Goal: Use online tool/utility: Utilize a website feature to perform a specific function

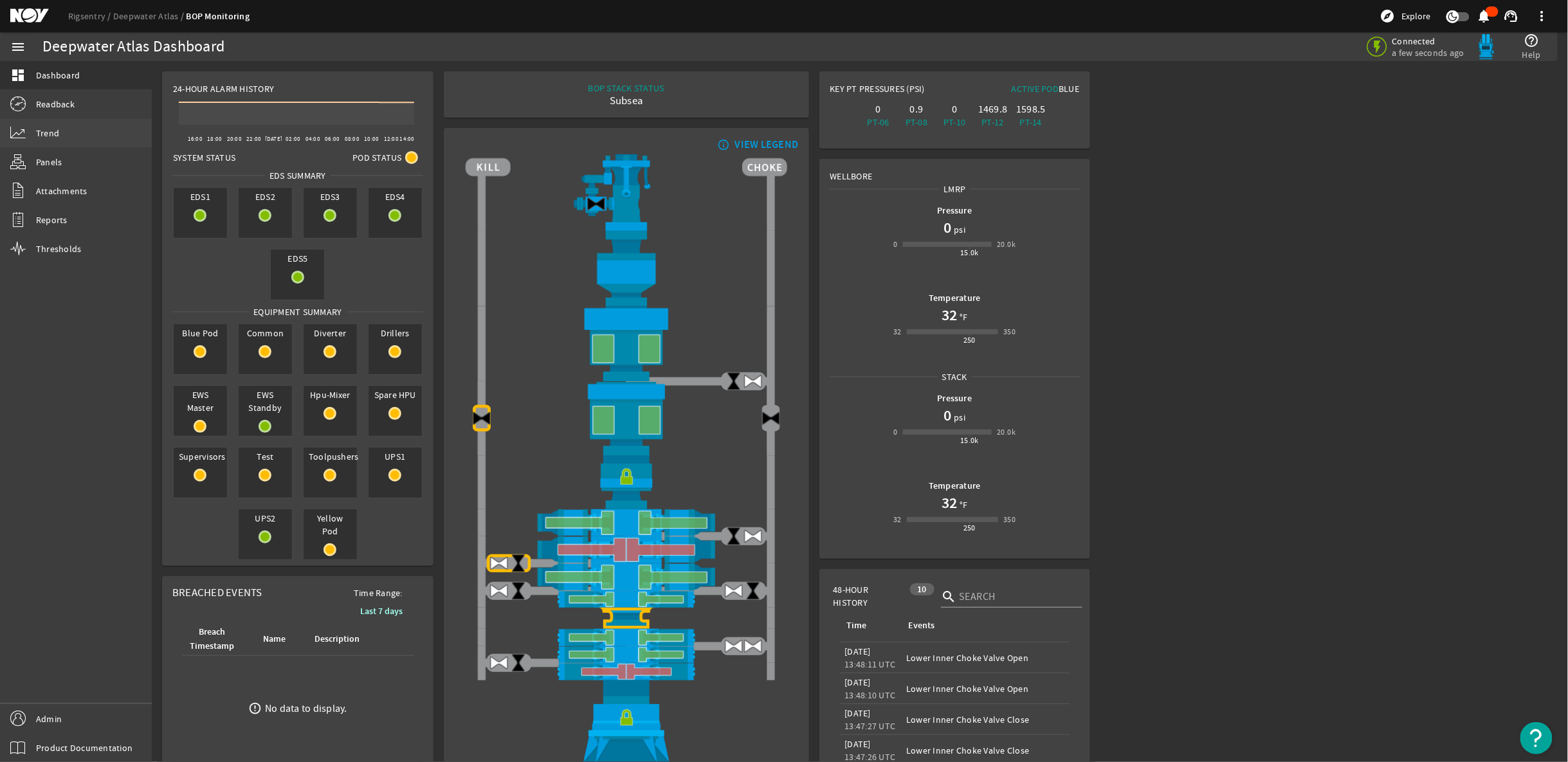
click at [77, 135] on link "Trend" at bounding box center [76, 133] width 152 height 28
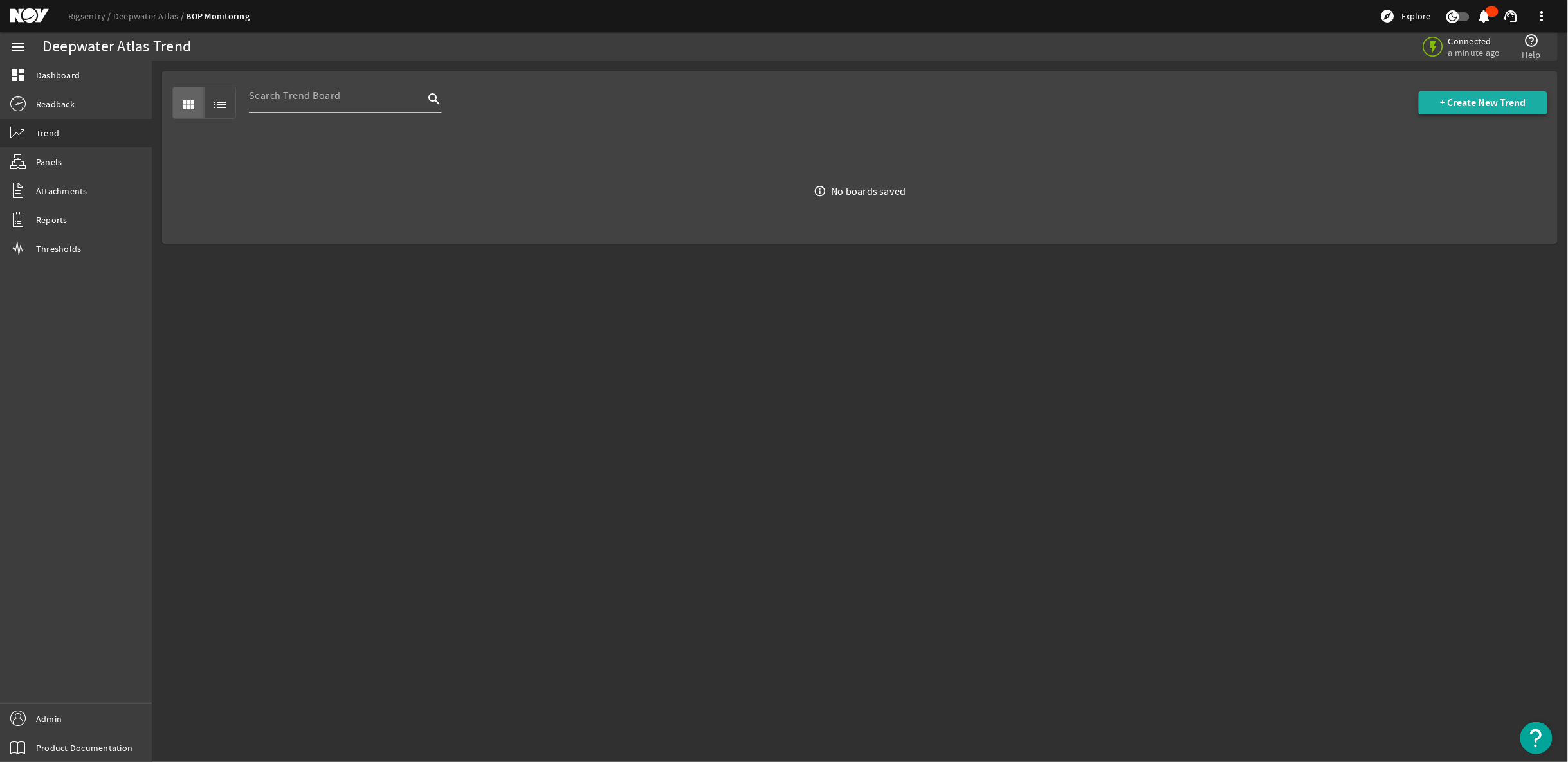
click at [1456, 104] on span "+ Create New Trend" at bounding box center [1483, 103] width 85 height 13
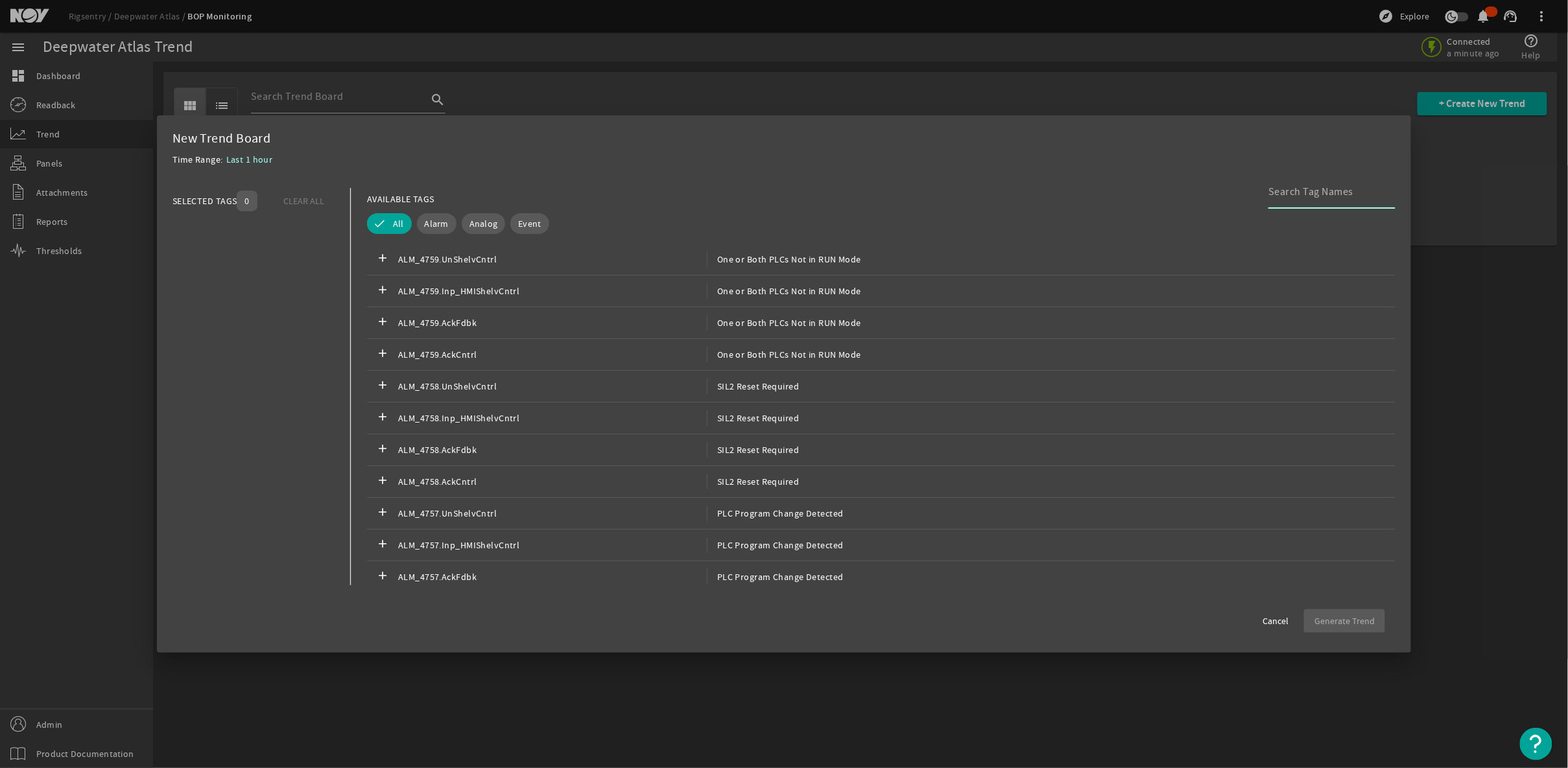
click at [1355, 200] on div at bounding box center [1327, 191] width 116 height 34
click at [1369, 188] on input at bounding box center [1327, 191] width 116 height 16
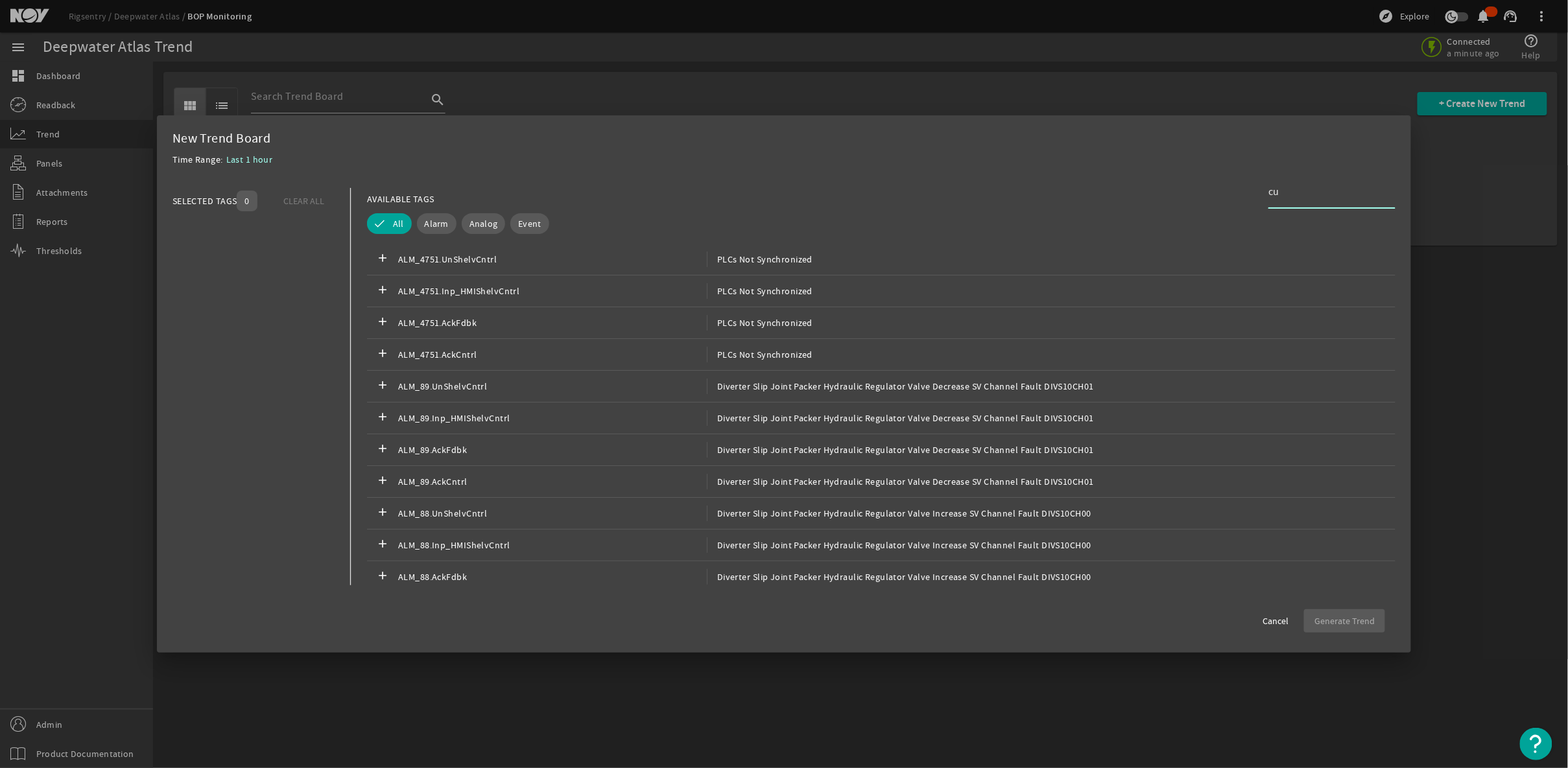
type input "c"
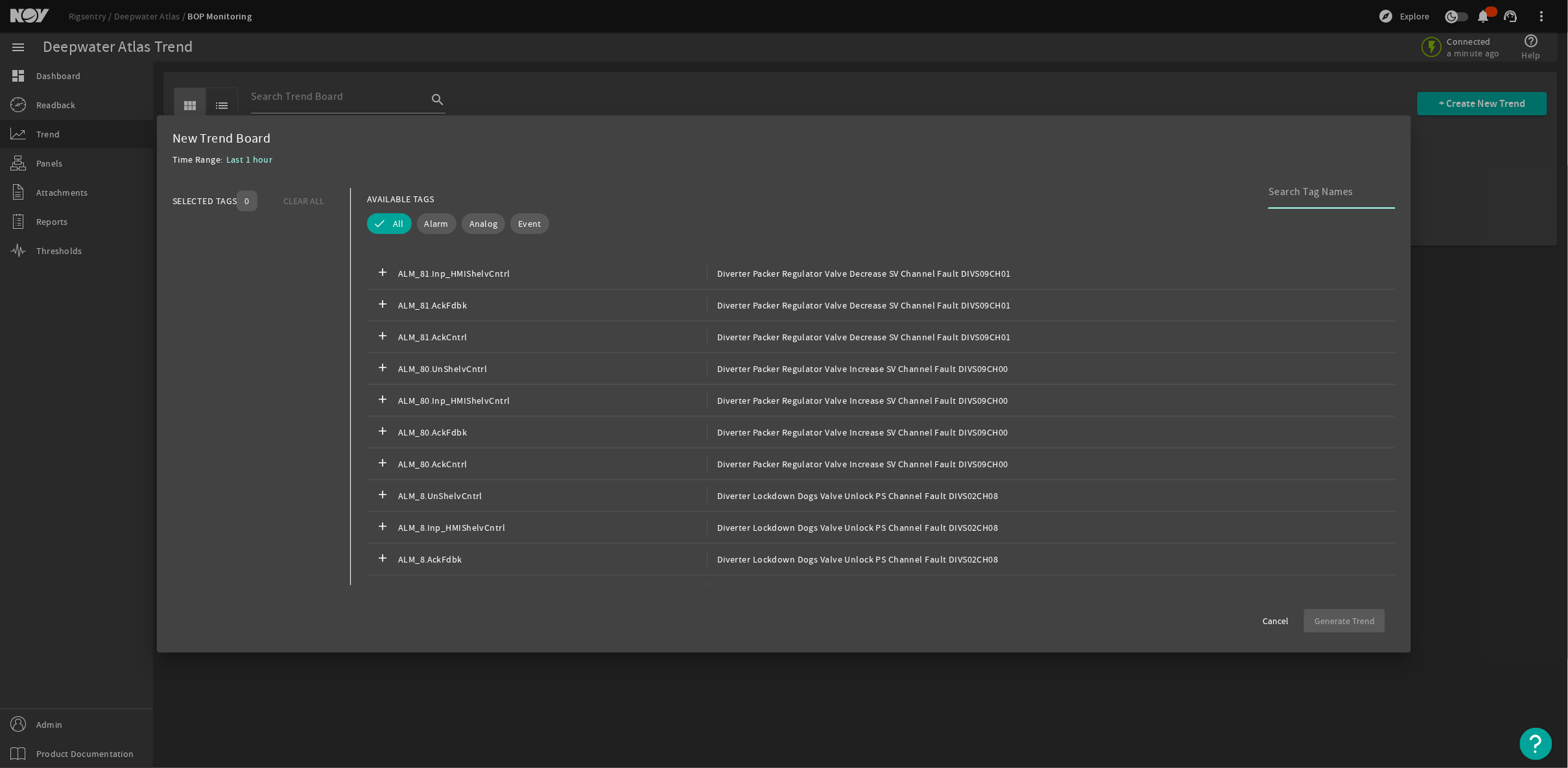
scroll to position [951, 0]
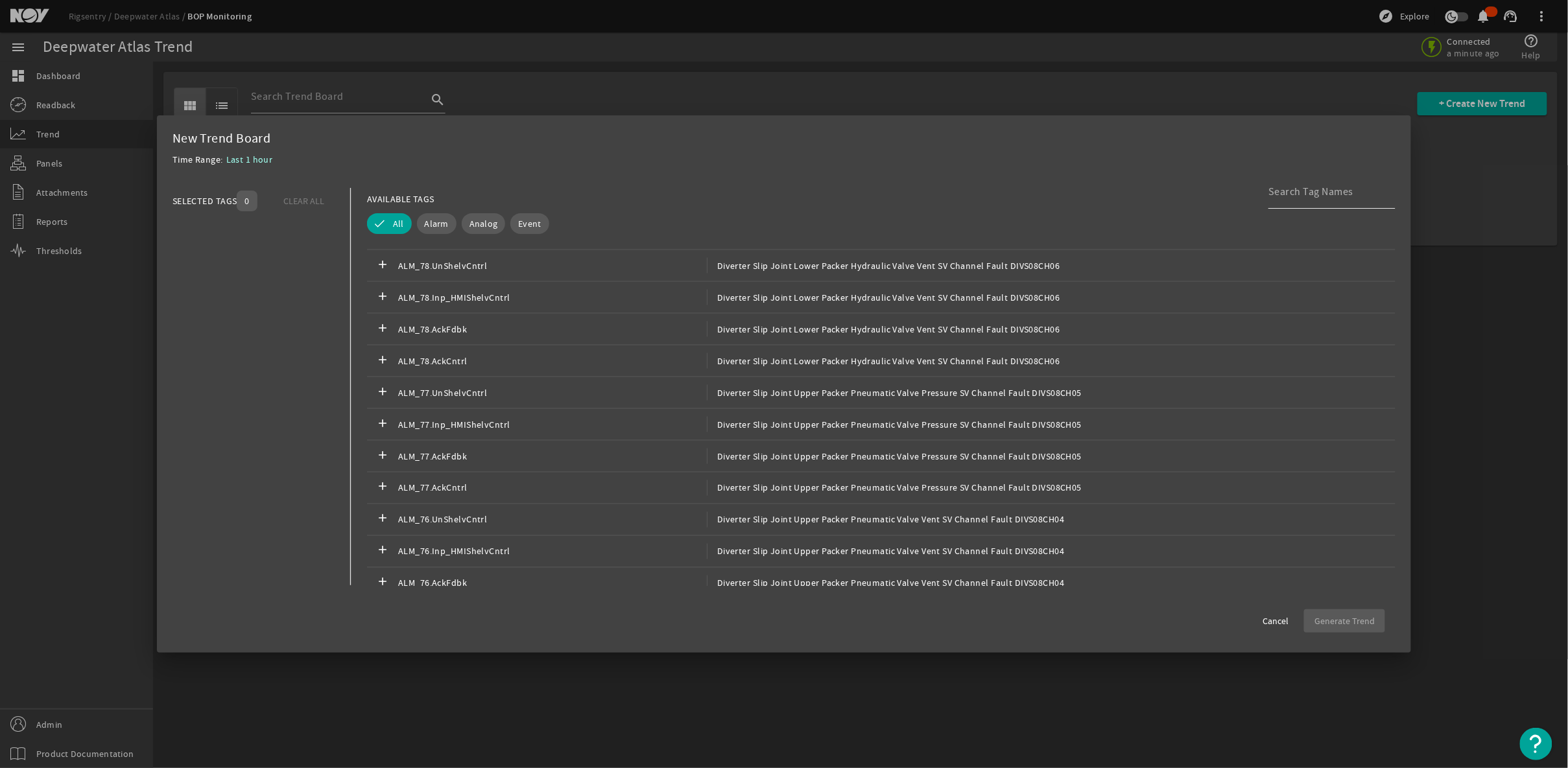
click at [1372, 200] on div at bounding box center [1327, 191] width 116 height 34
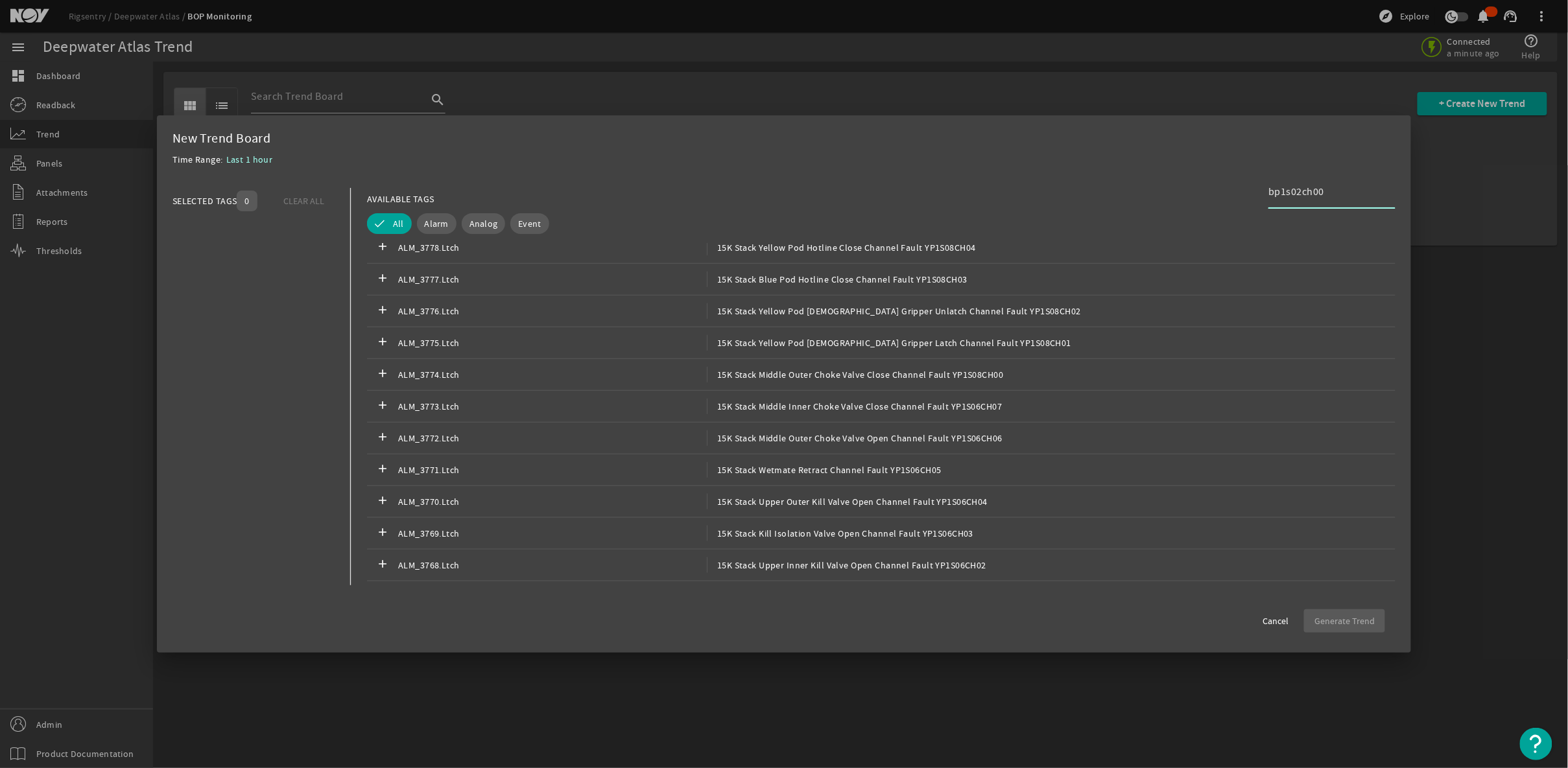
scroll to position [52941, 0]
click at [494, 223] on span "Analog" at bounding box center [483, 223] width 28 height 13
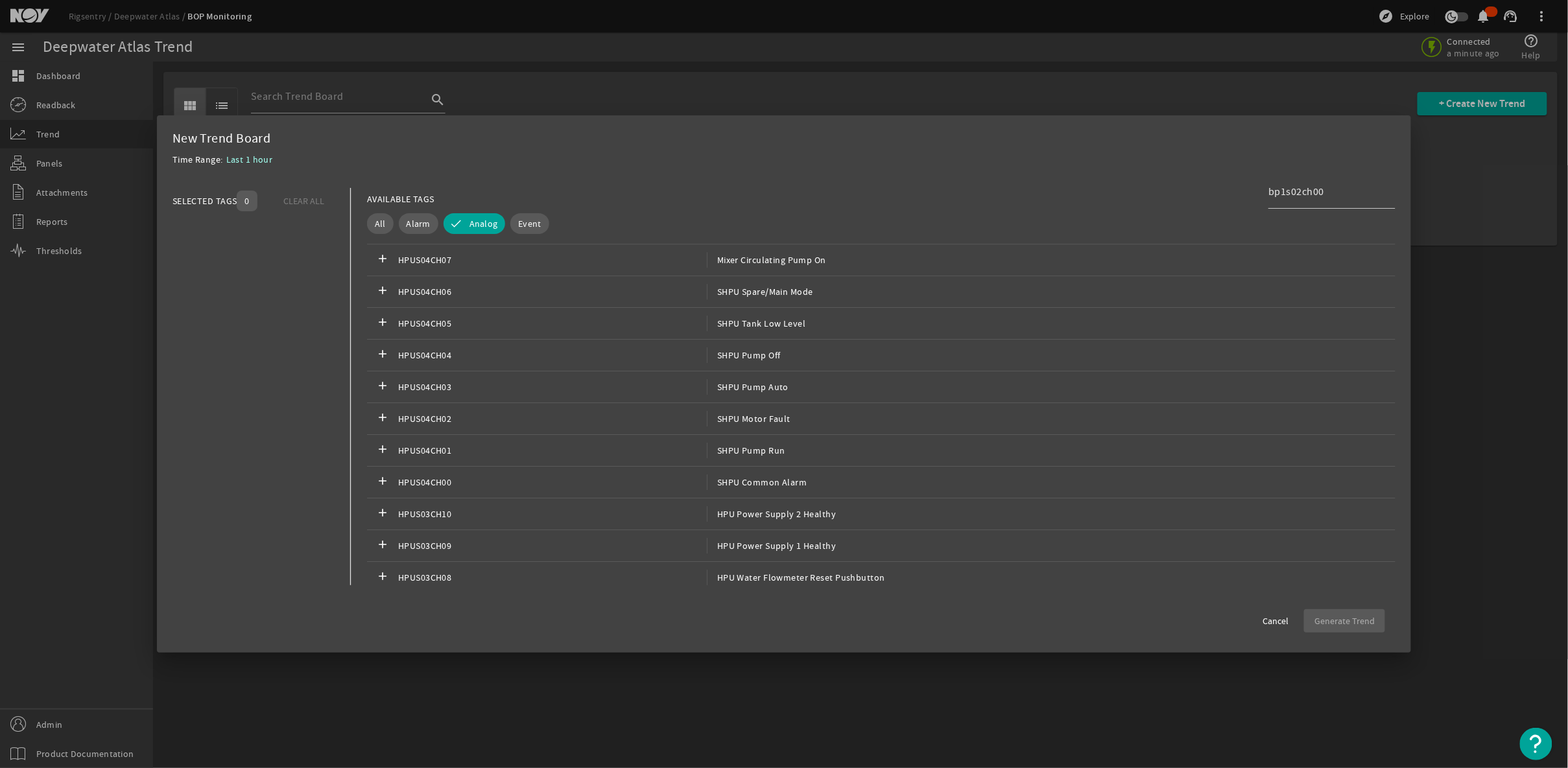
scroll to position [1815, 0]
click at [1358, 200] on div "bp1s02ch00" at bounding box center [1327, 191] width 116 height 34
drag, startPoint x: 1353, startPoint y: 190, endPoint x: 1230, endPoint y: 198, distance: 123.3
click at [1230, 198] on div "AVAILABLE TAGS bp1s02ch00" at bounding box center [882, 199] width 1028 height 23
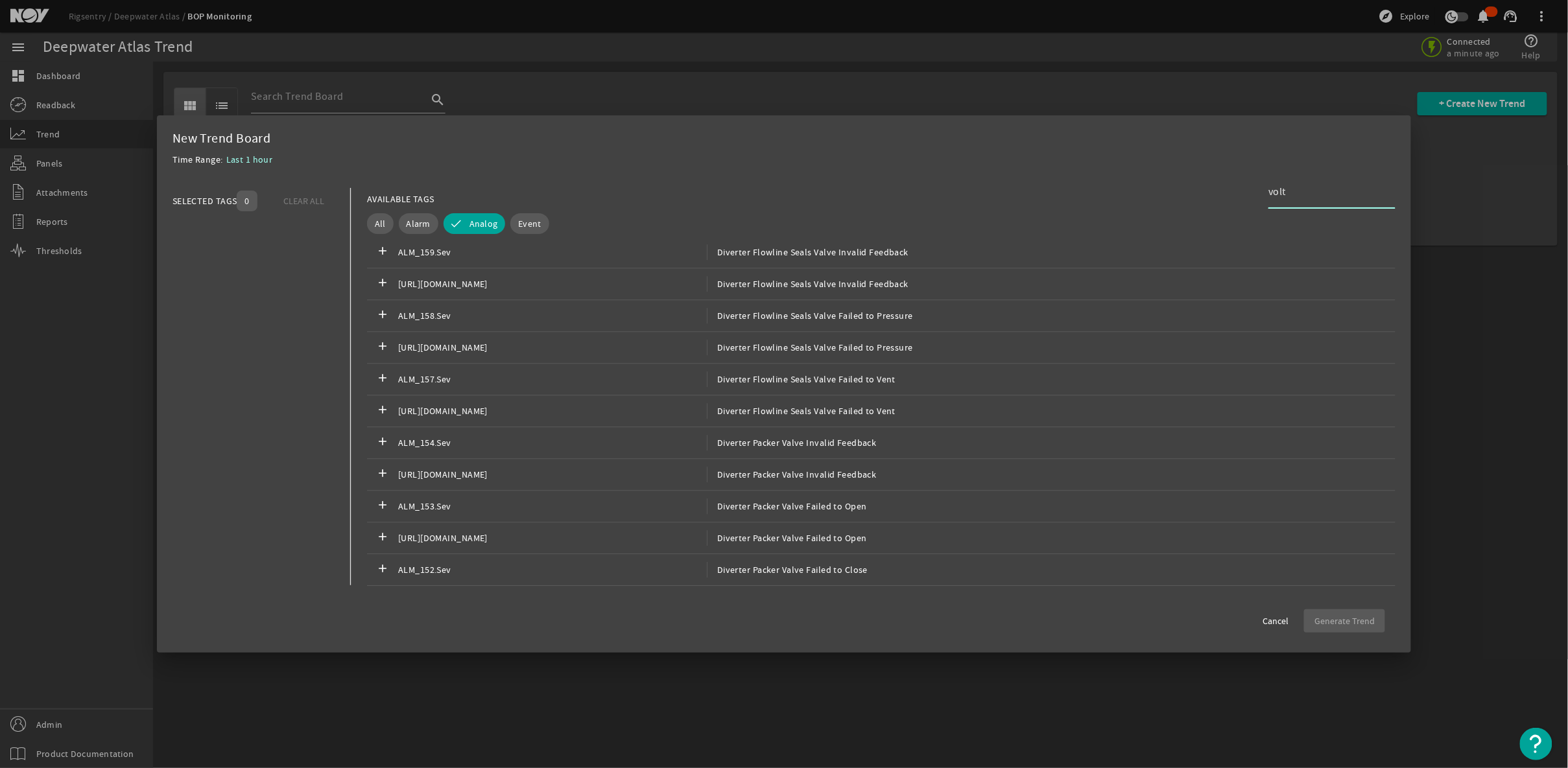
scroll to position [0, 0]
type input "v"
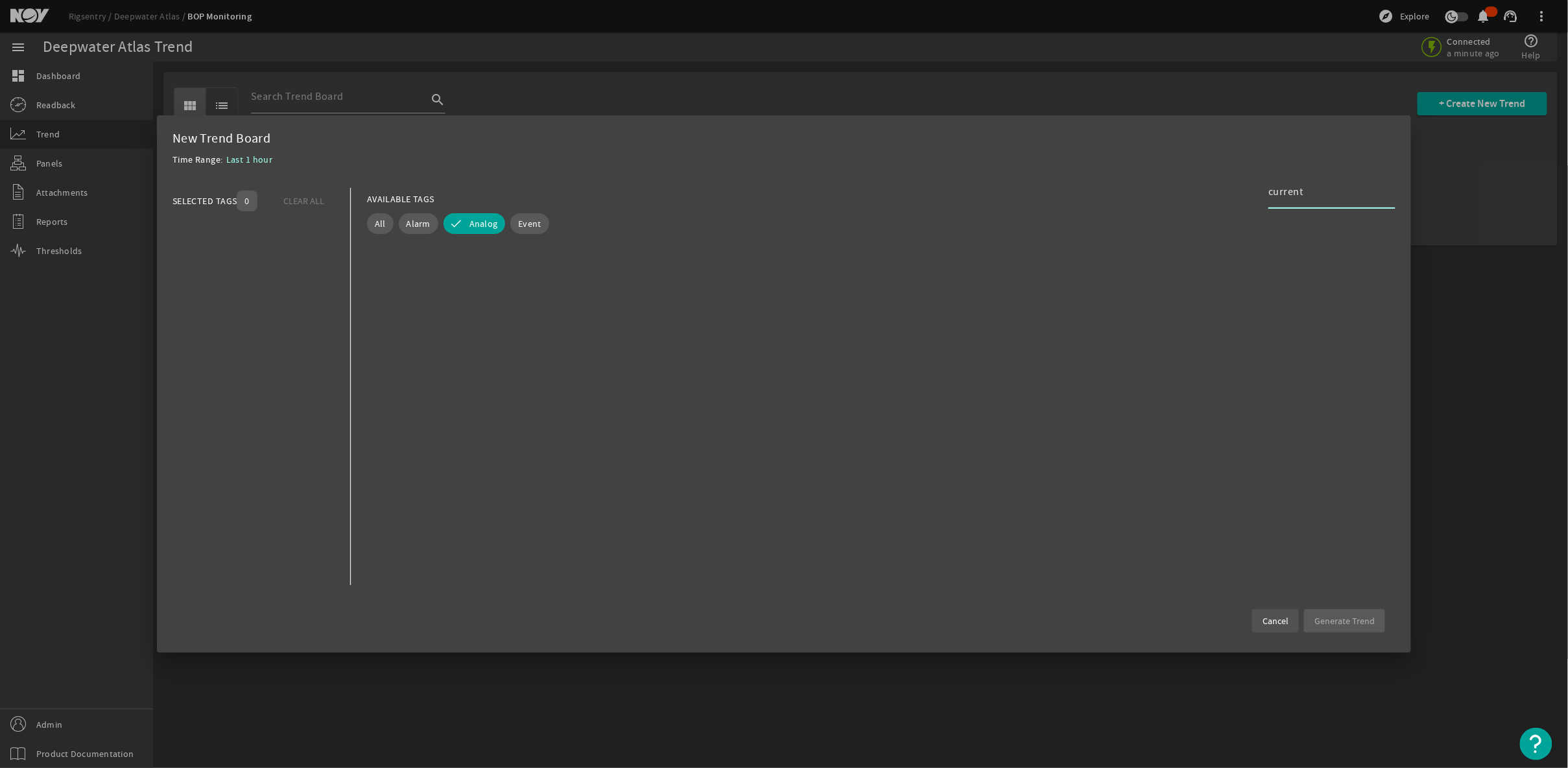
type input "current"
click at [1289, 614] on span "Cancel" at bounding box center [1276, 621] width 26 height 13
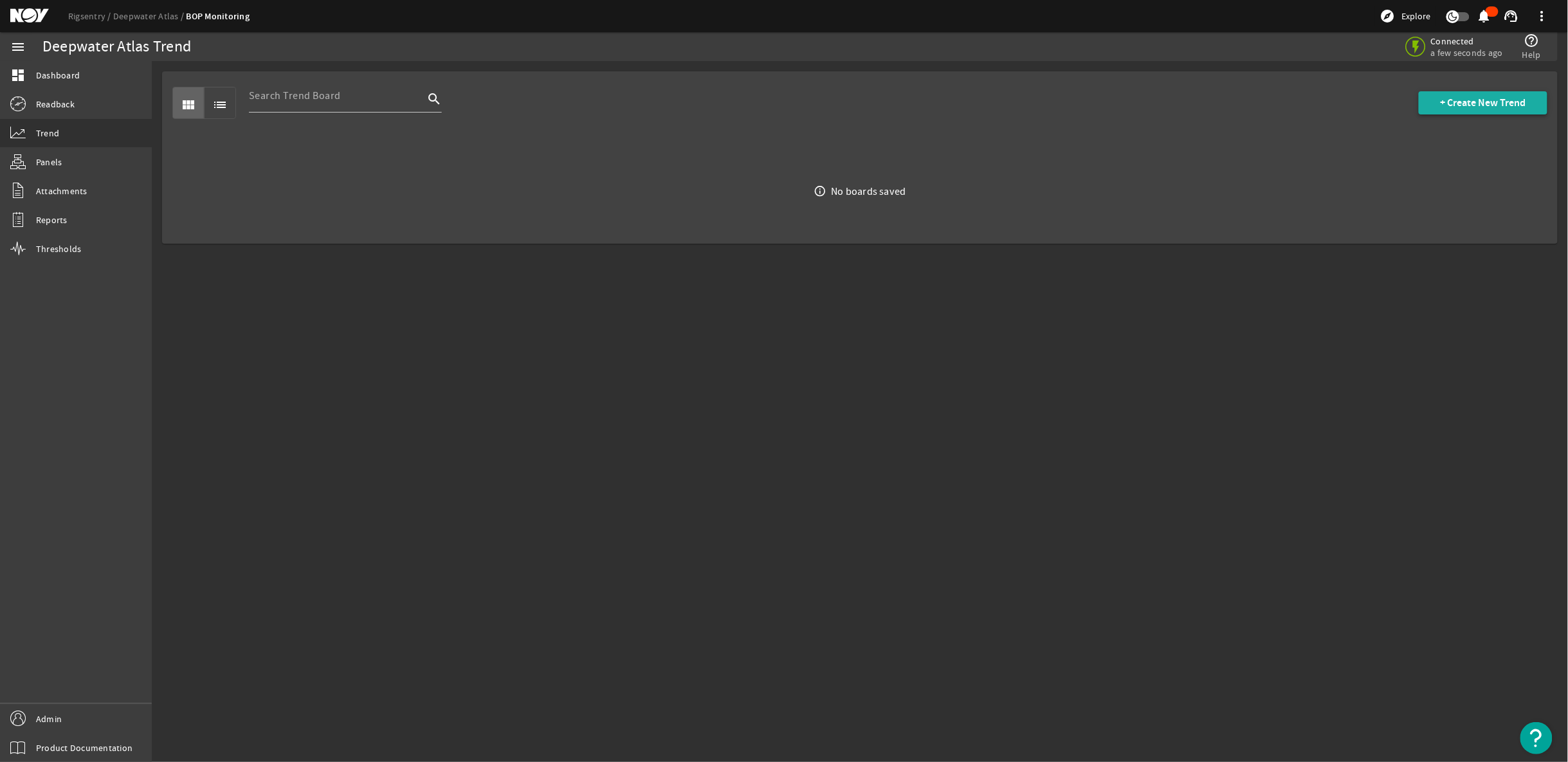
click at [1459, 104] on span "+ Create New Trend" at bounding box center [1483, 103] width 85 height 13
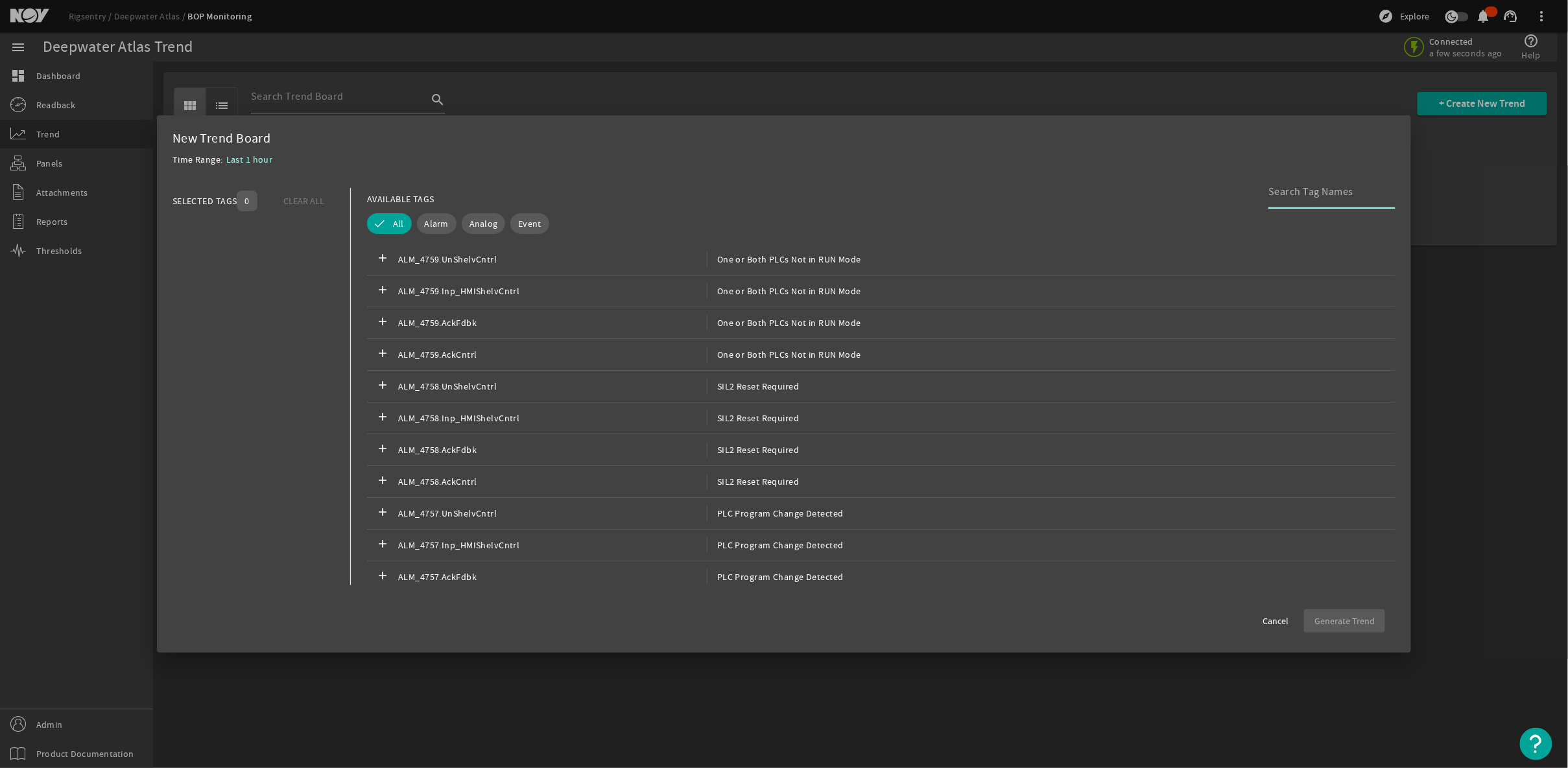
click at [1314, 192] on input at bounding box center [1327, 191] width 116 height 16
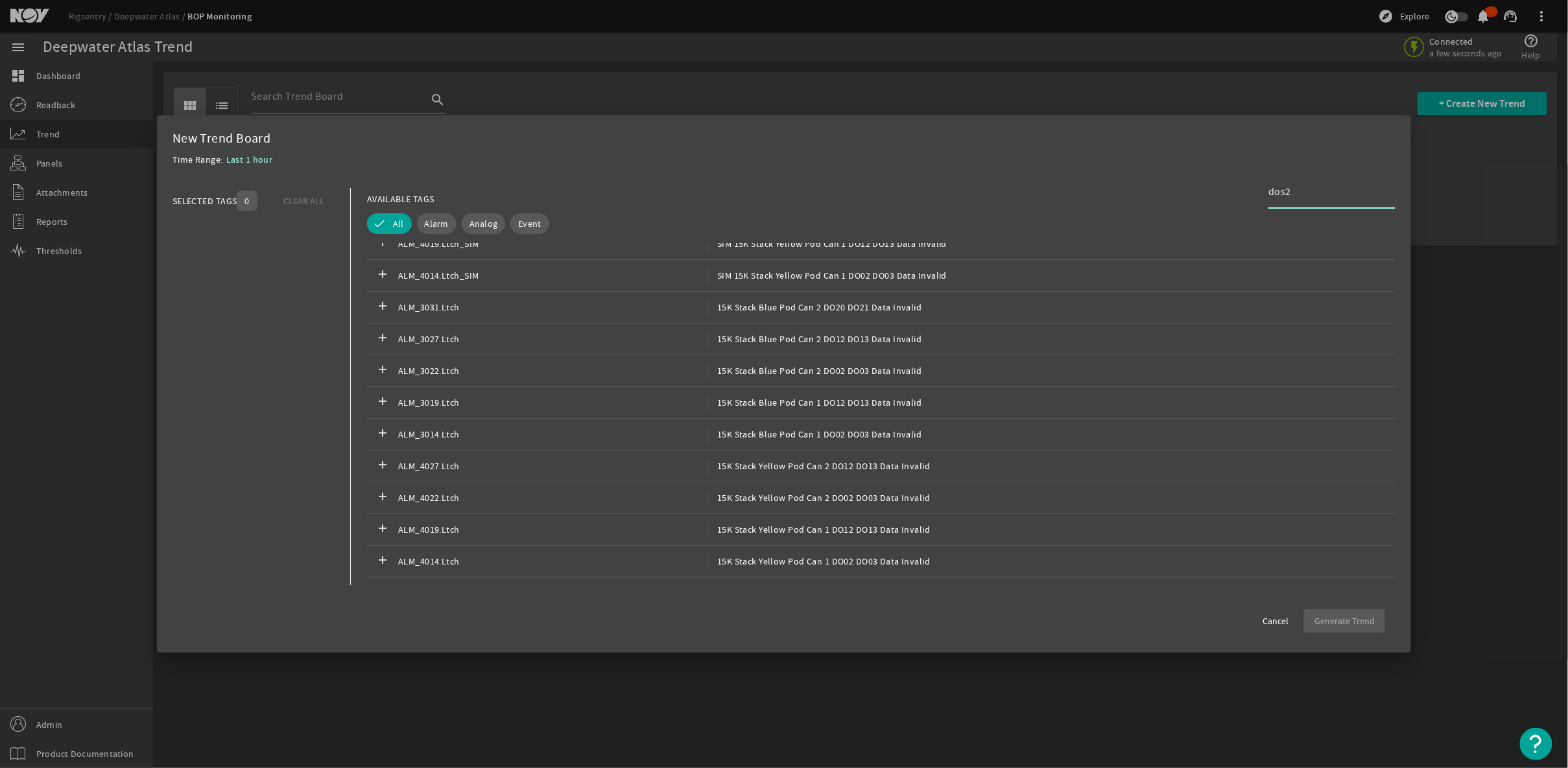
scroll to position [2503, 0]
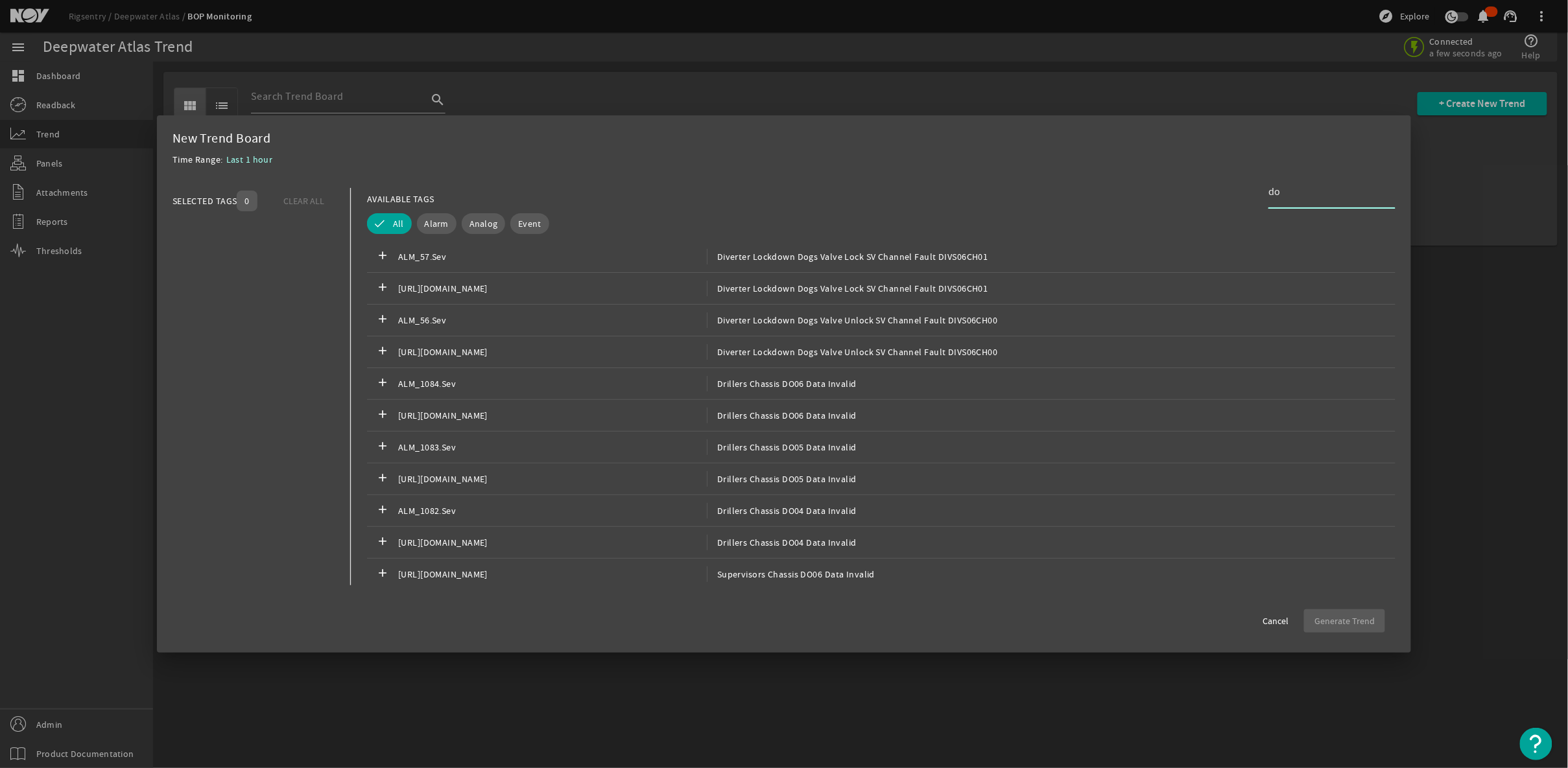
type input "d"
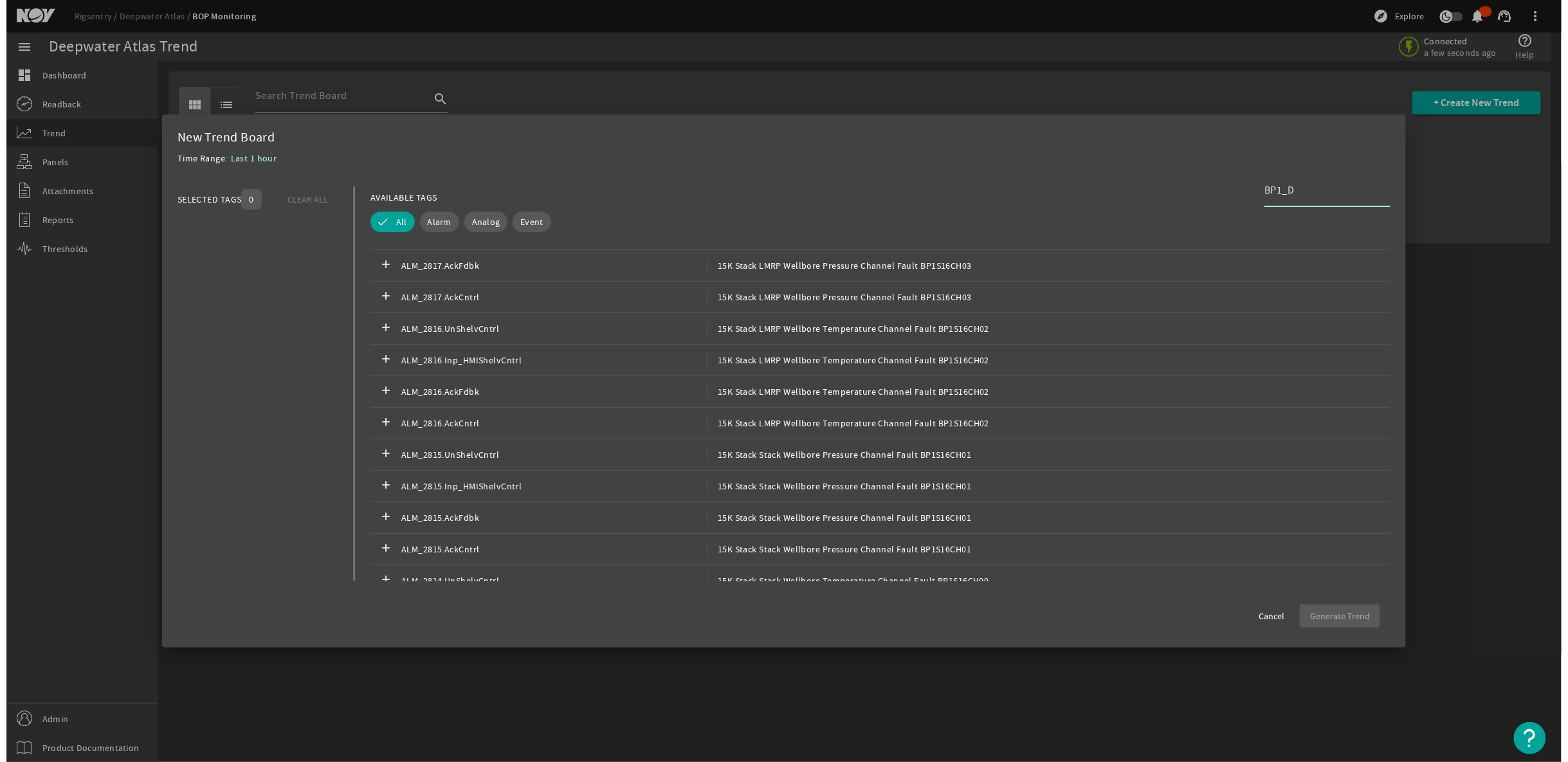
scroll to position [2361, 0]
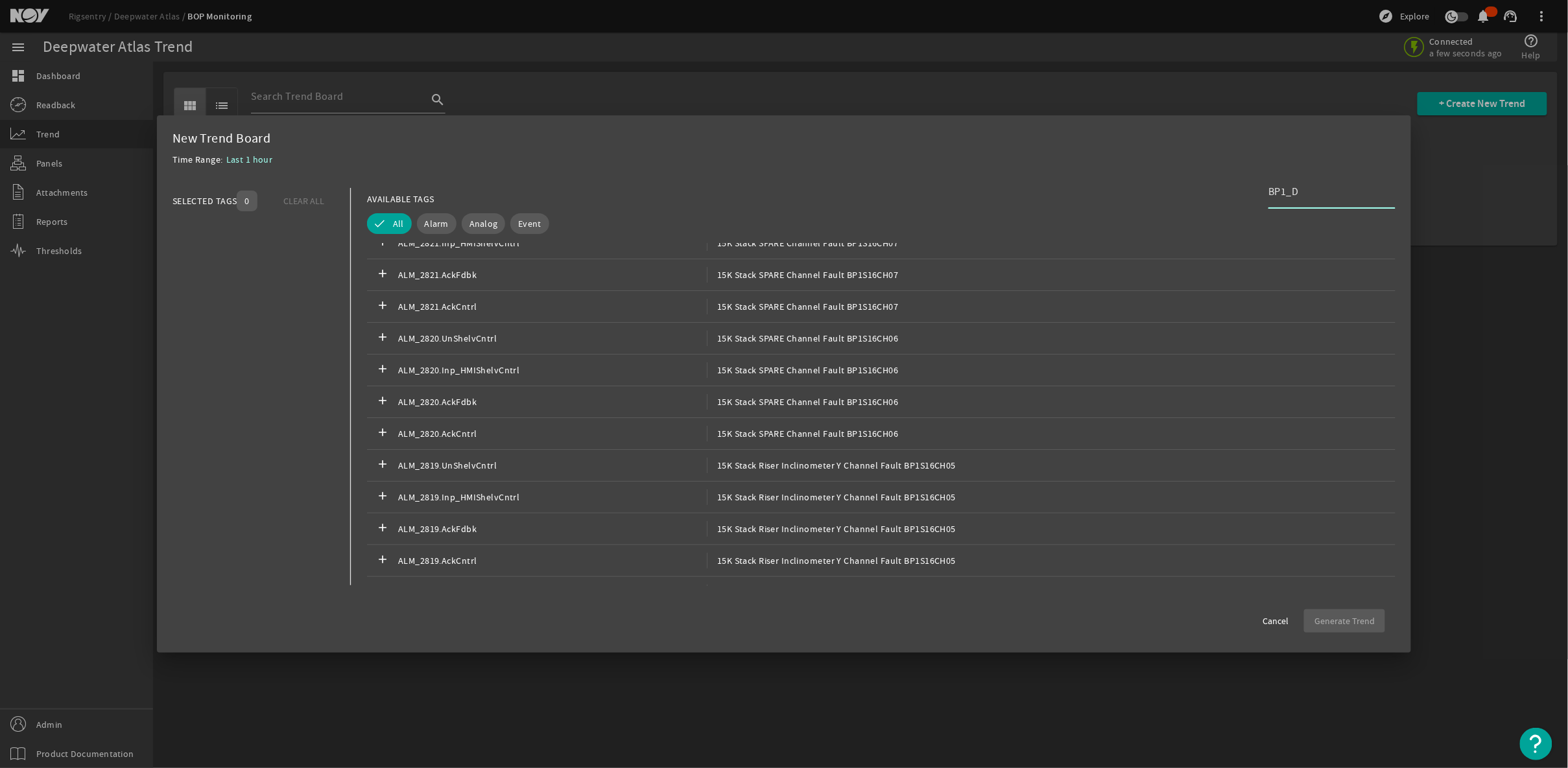
type input "BP1_D"
click at [107, 390] on div at bounding box center [784, 384] width 1568 height 768
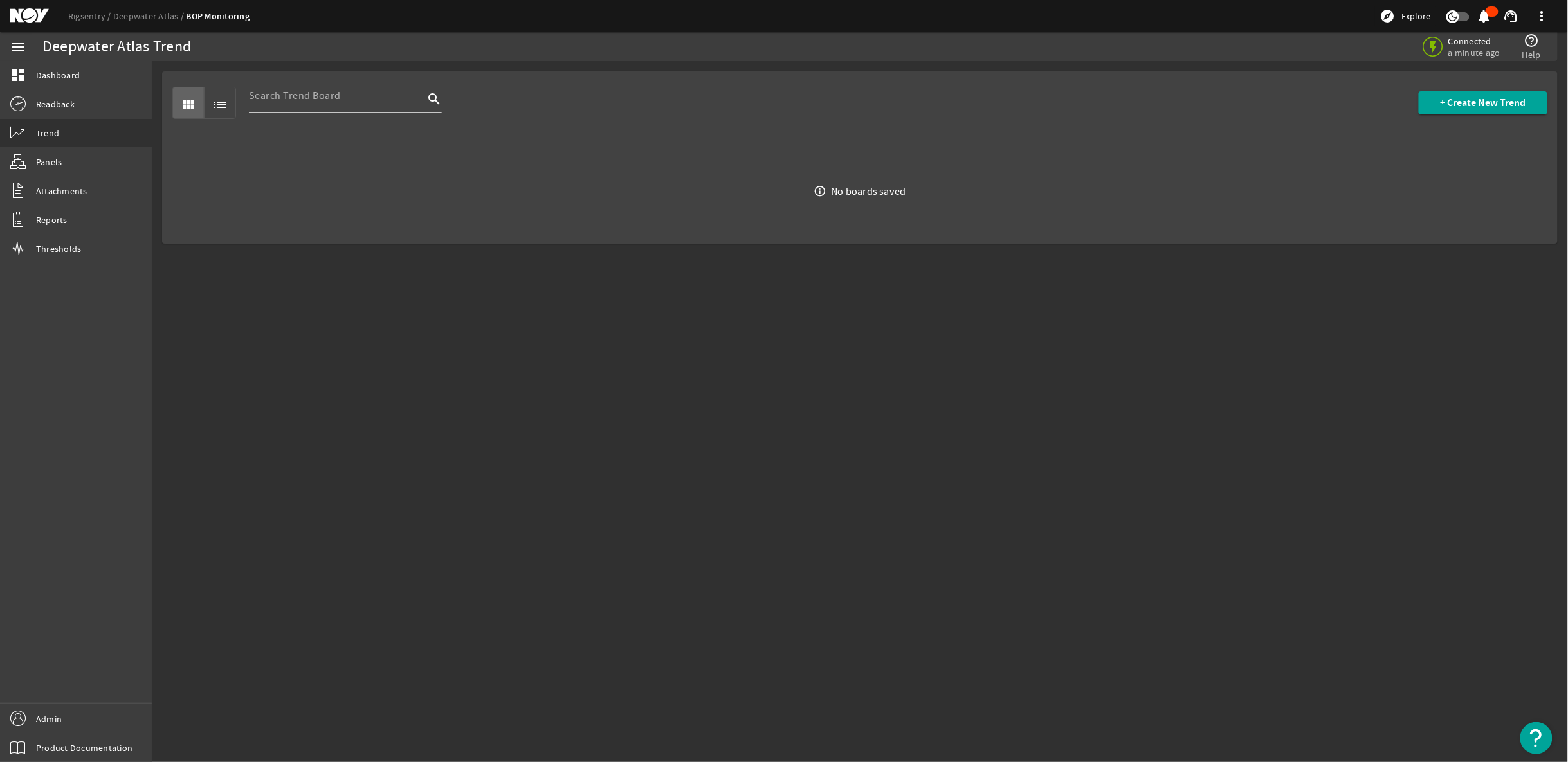
click at [29, 23] on mat-icon at bounding box center [39, 16] width 58 height 16
click at [1532, 104] on span at bounding box center [1483, 103] width 129 height 31
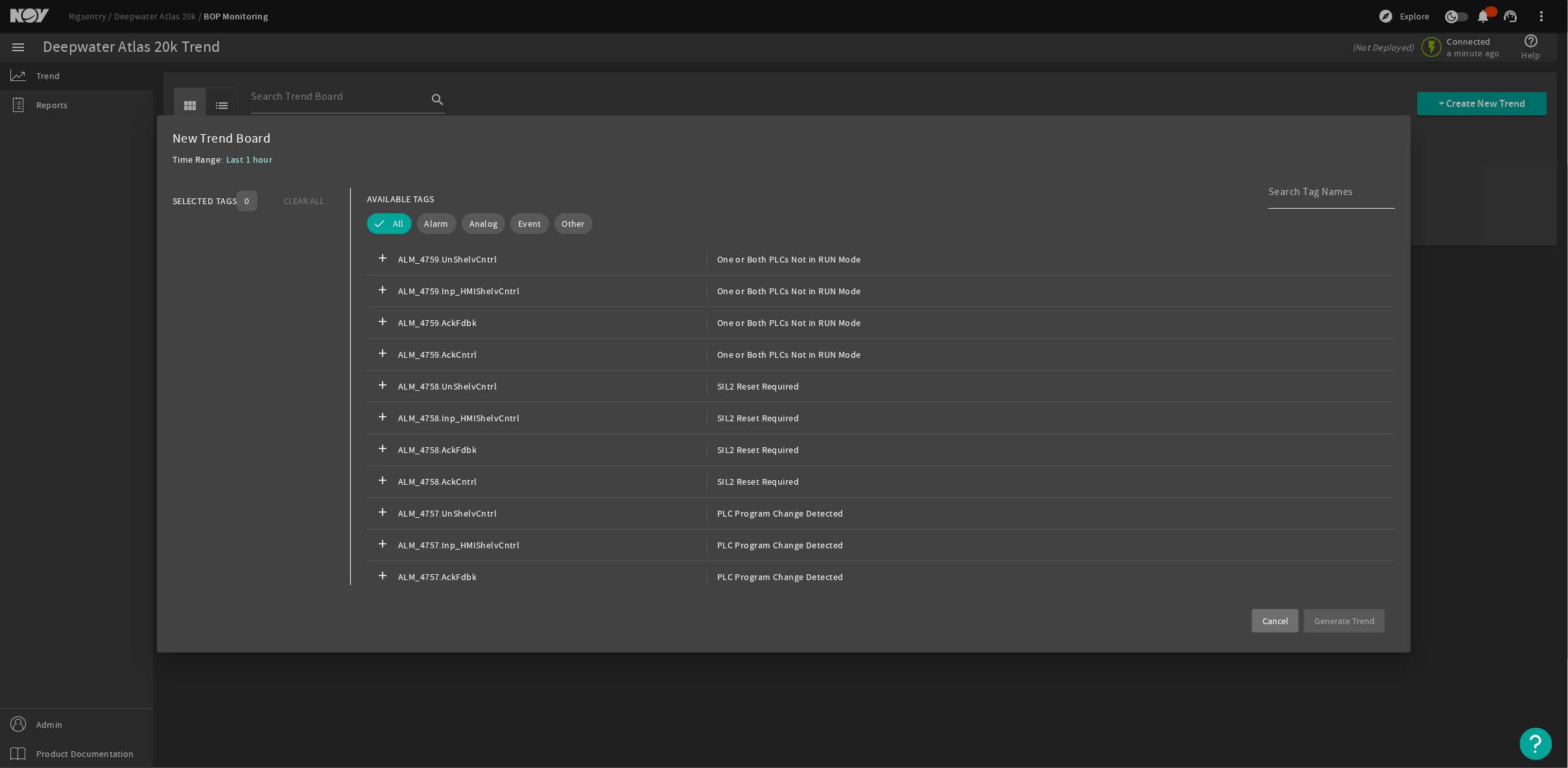
click at [1331, 198] on input at bounding box center [1327, 191] width 116 height 16
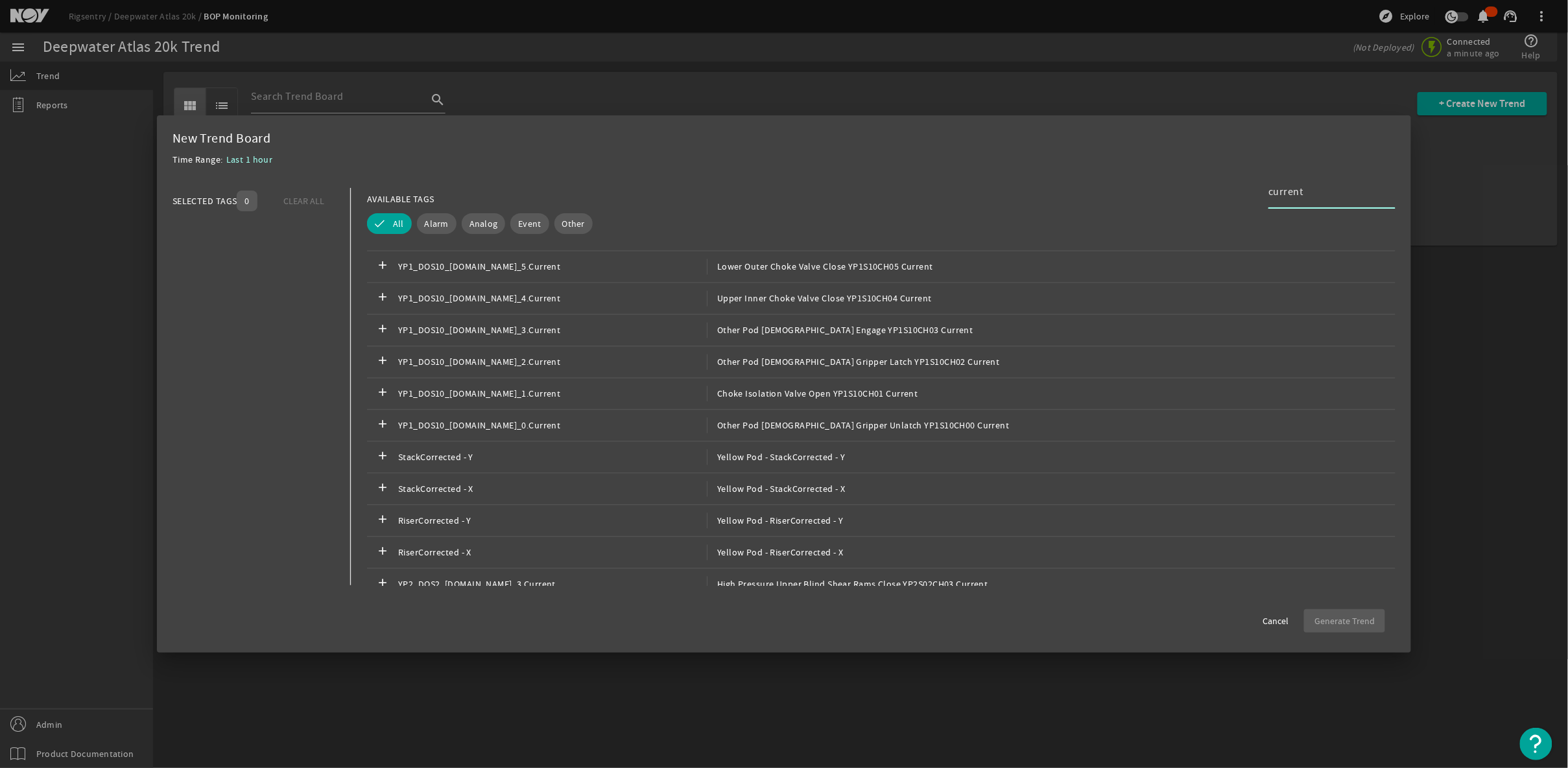
scroll to position [3718, 0]
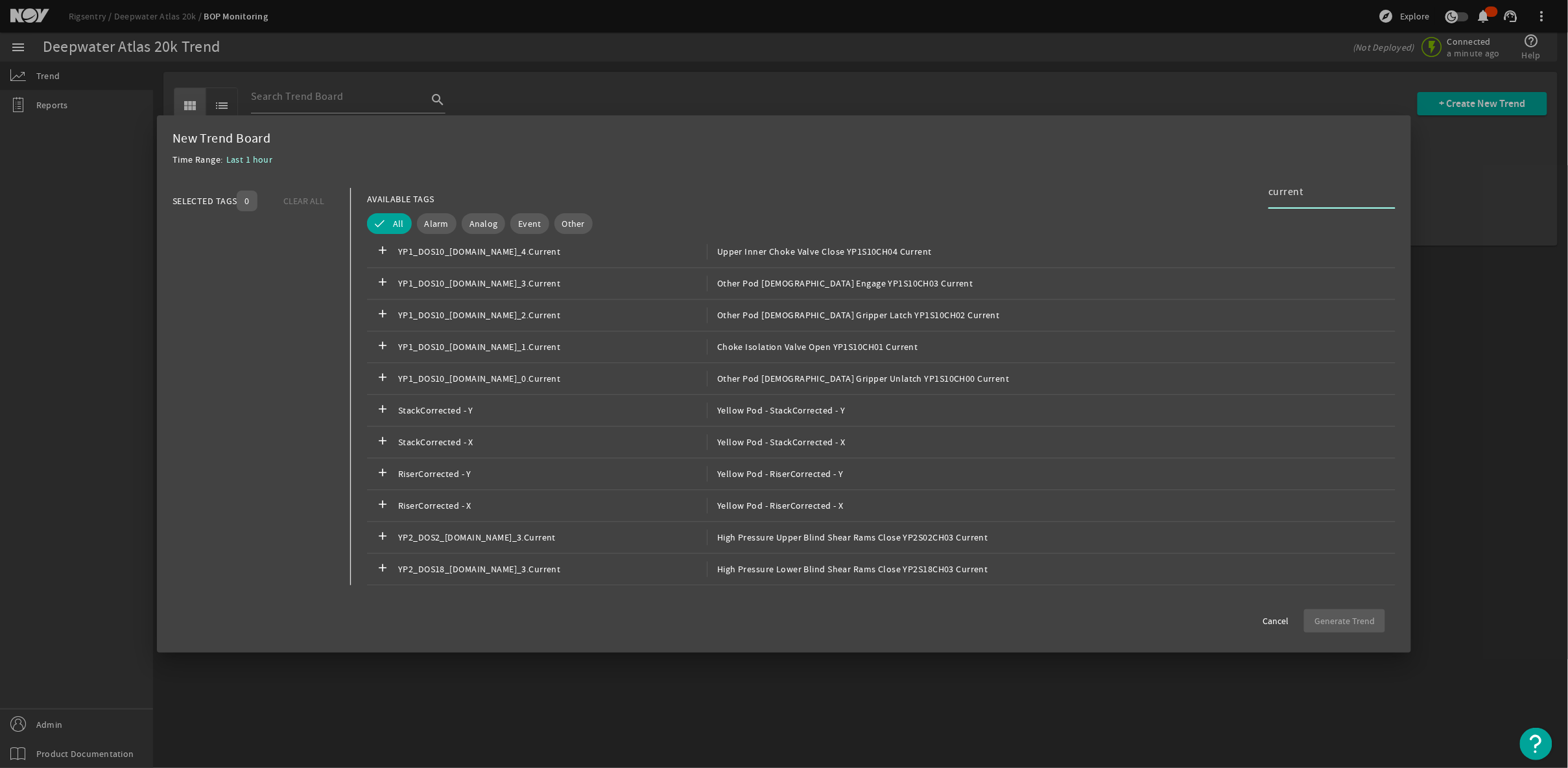
drag, startPoint x: 1312, startPoint y: 195, endPoint x: 1263, endPoint y: 203, distance: 49.6
click at [1263, 203] on div "AVAILABLE TAGS current" at bounding box center [882, 199] width 1028 height 23
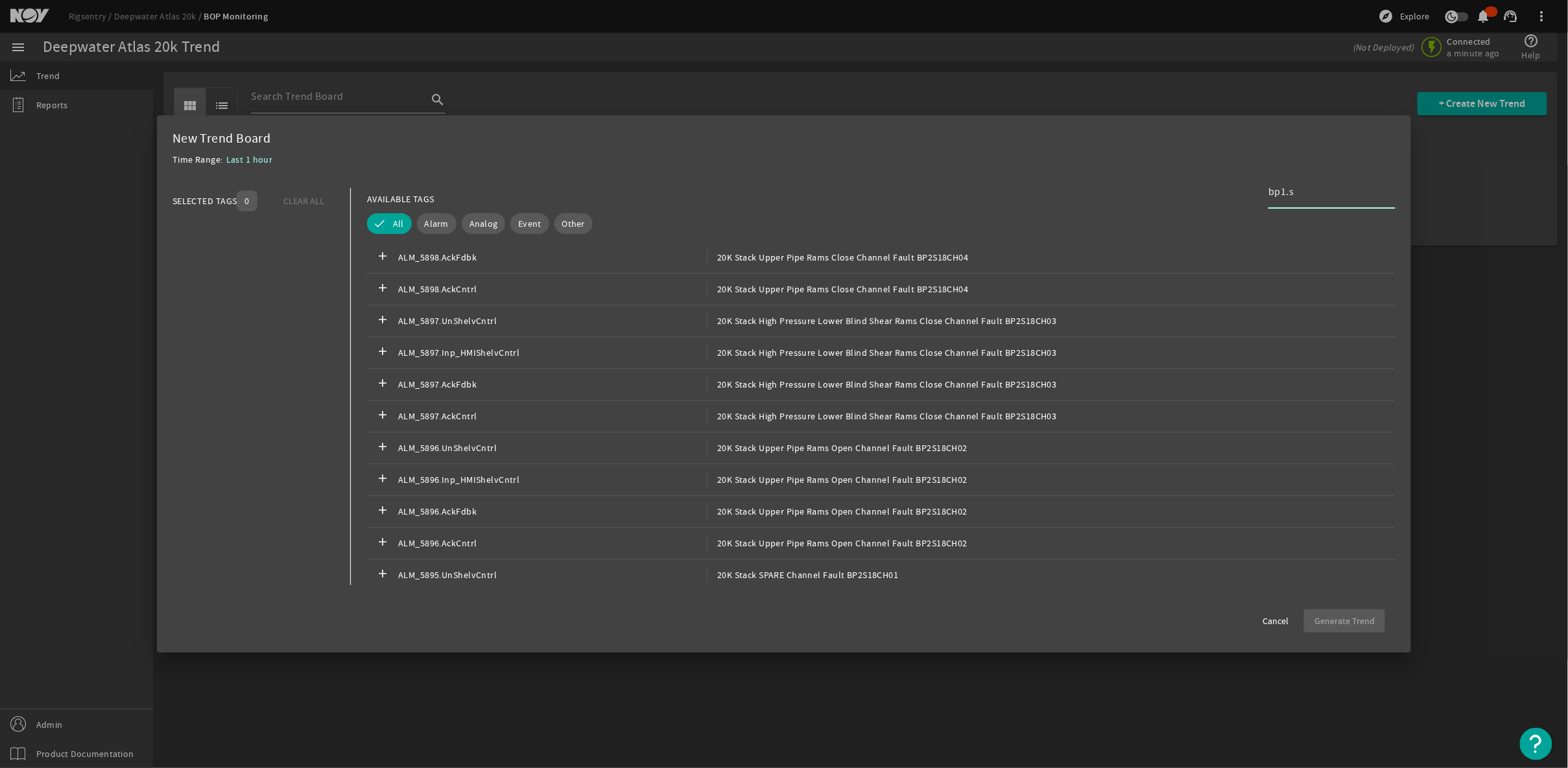
scroll to position [14002, 0]
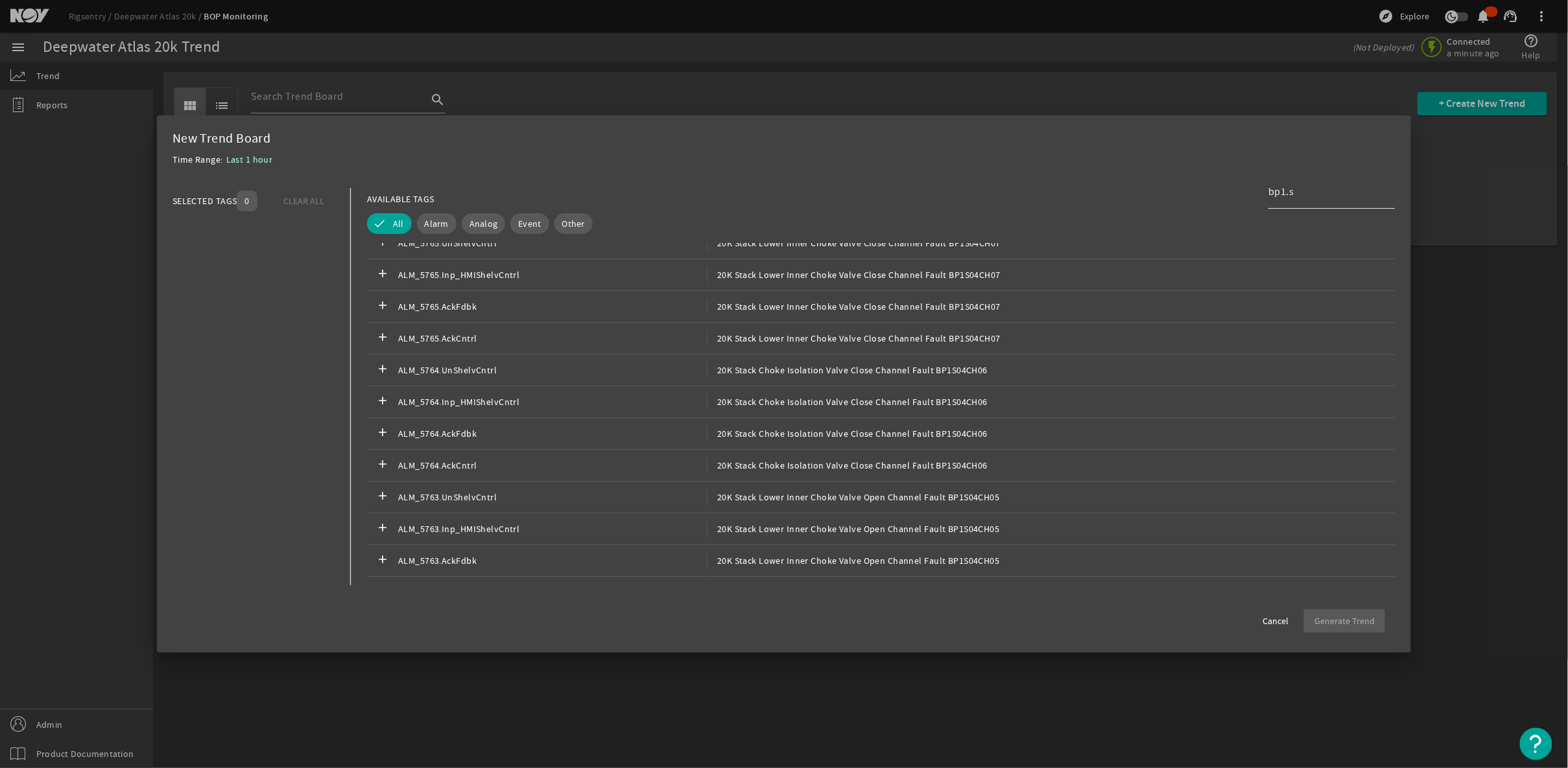
click at [1322, 201] on div "bp1.s" at bounding box center [1327, 191] width 116 height 34
drag, startPoint x: 1319, startPoint y: 189, endPoint x: 1256, endPoint y: 188, distance: 63.0
click at [1256, 188] on div "AVAILABLE TAGS bp1.s" at bounding box center [882, 199] width 1028 height 23
paste input "BP1S02CH06"
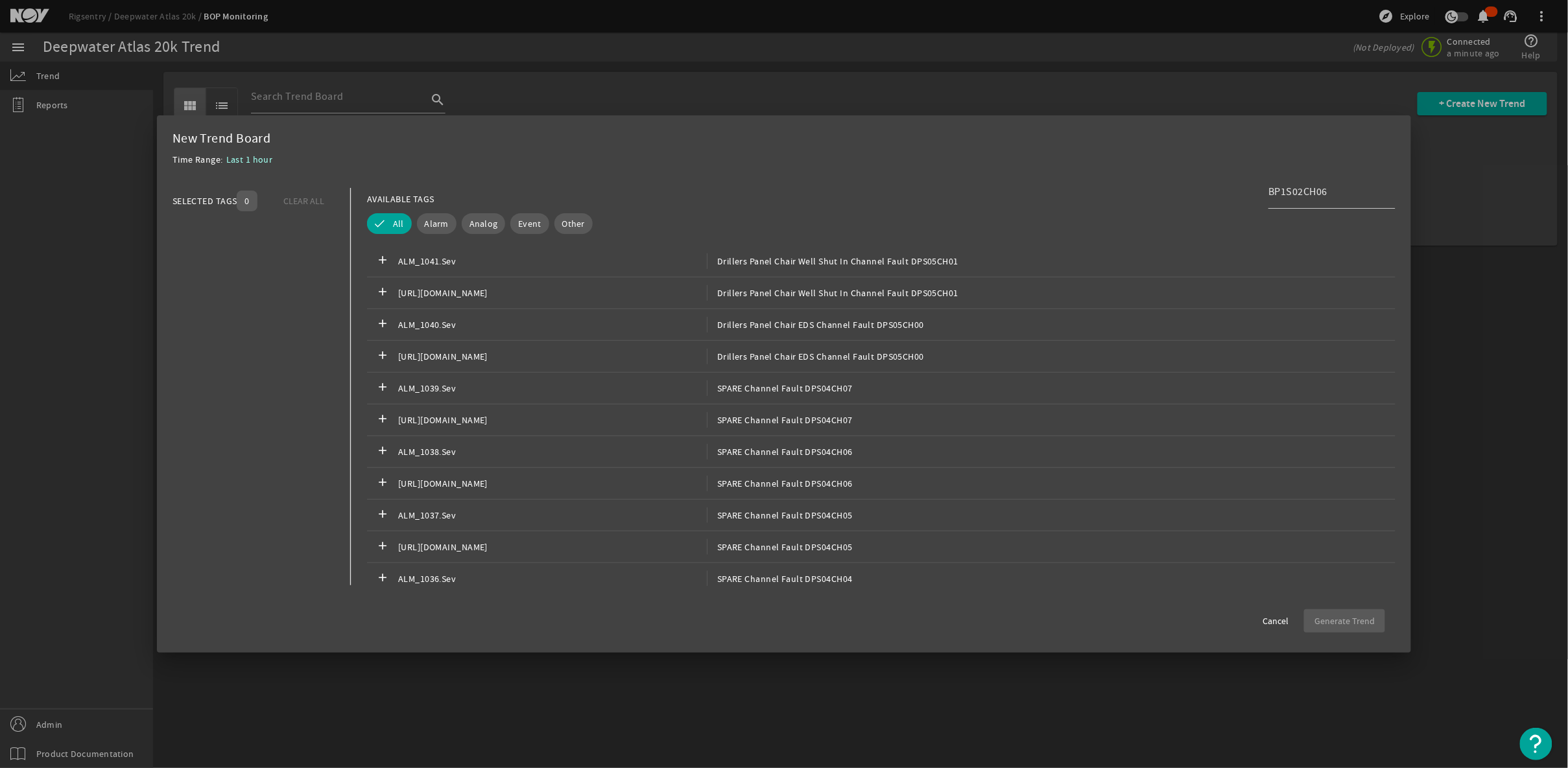
scroll to position [33618, 0]
click at [1342, 193] on input "BP1S02CH06" at bounding box center [1327, 191] width 116 height 16
drag, startPoint x: 1342, startPoint y: 190, endPoint x: 1196, endPoint y: 198, distance: 146.2
click at [1196, 198] on div "AVAILABLE TAGS BP1S02CH06" at bounding box center [882, 199] width 1028 height 23
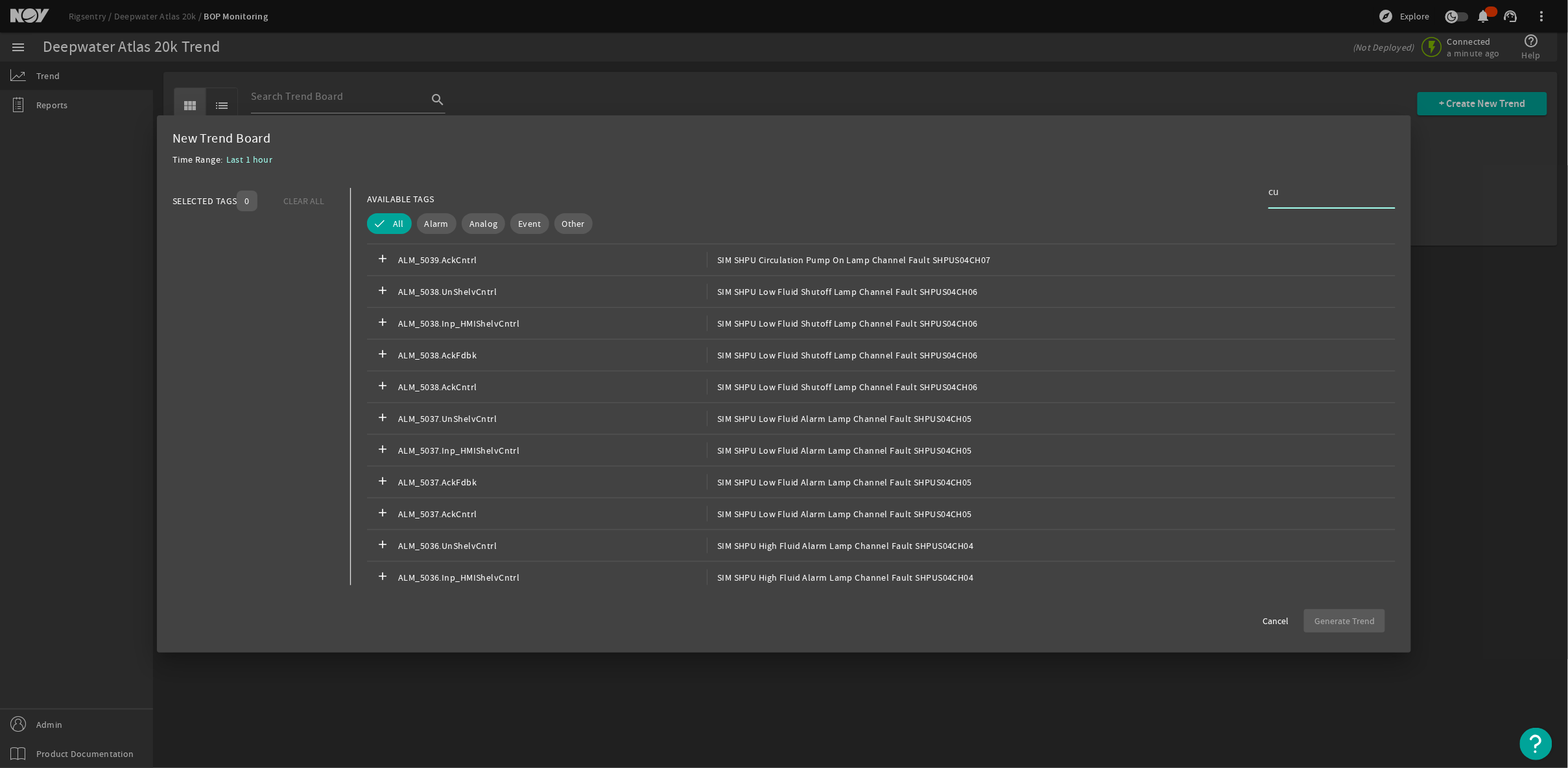
scroll to position [6495, 0]
type input "c"
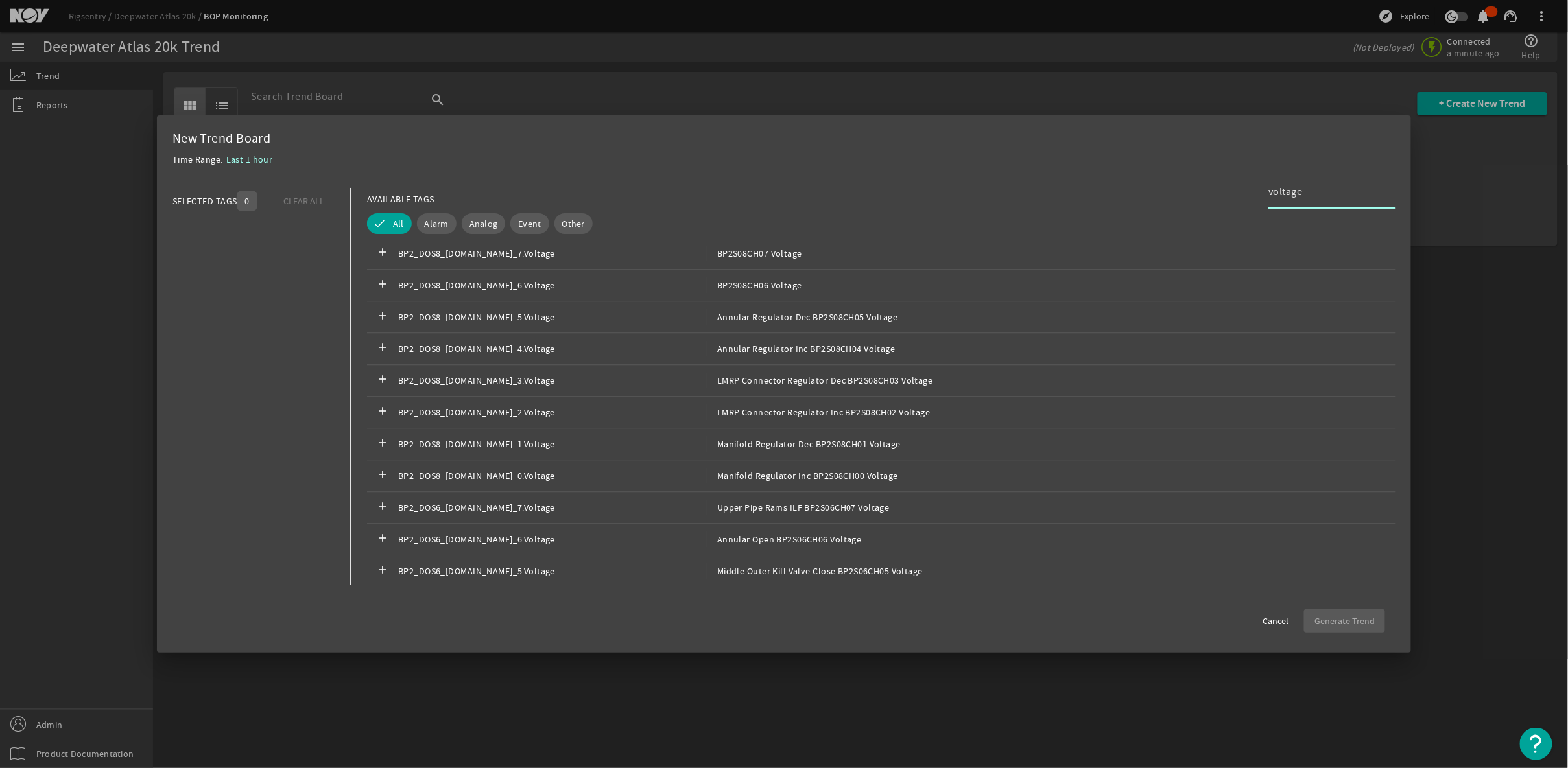
scroll to position [1758, 0]
drag, startPoint x: 1318, startPoint y: 190, endPoint x: 1231, endPoint y: 187, distance: 87.1
click at [1231, 187] on mat-dialog-content "SELECTED TAGS 0 CLEAR ALL You can select up to 10 tags. AVAILABLE TAGS voltage …" at bounding box center [784, 386] width 1254 height 424
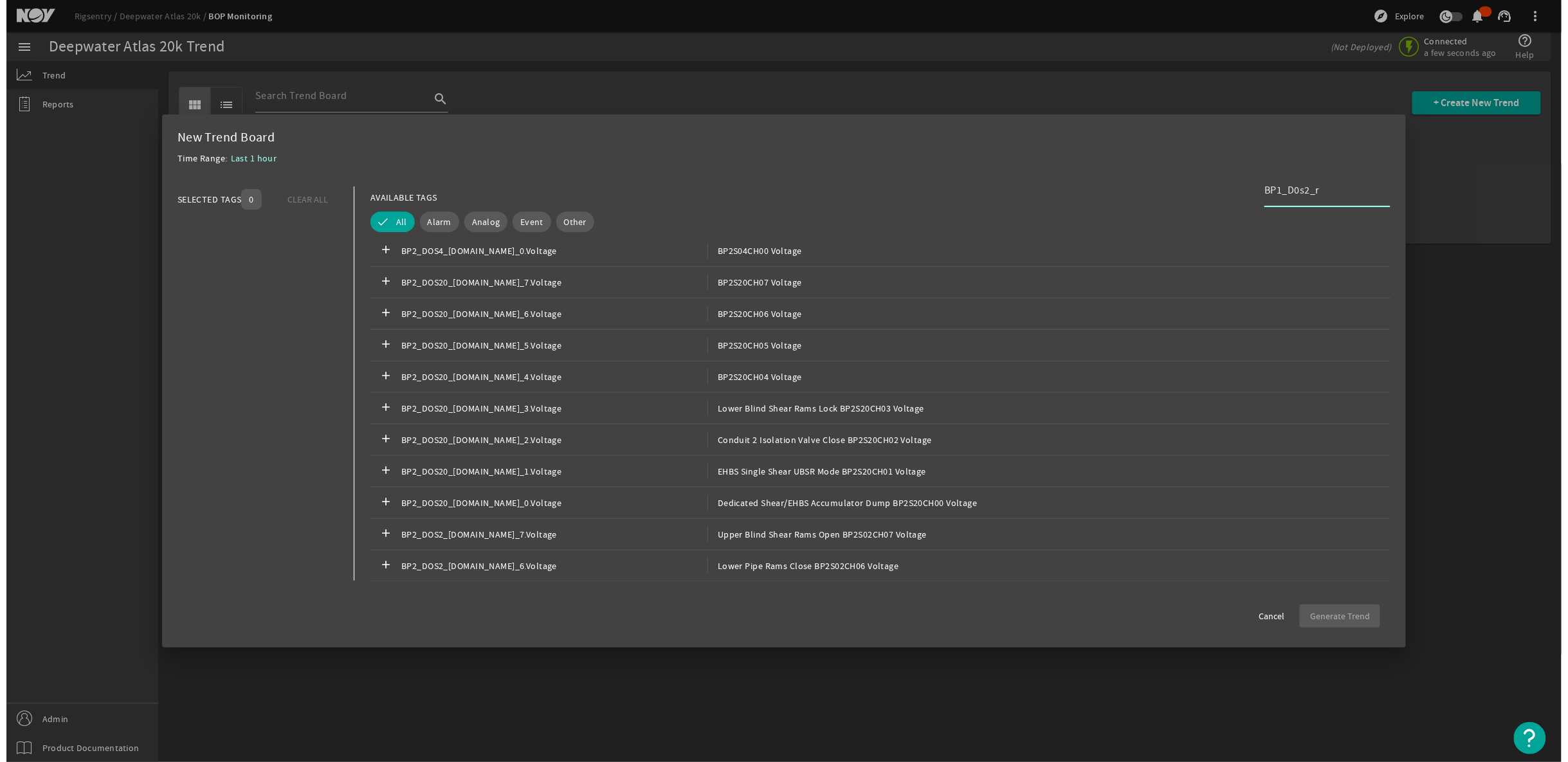
scroll to position [3116, 0]
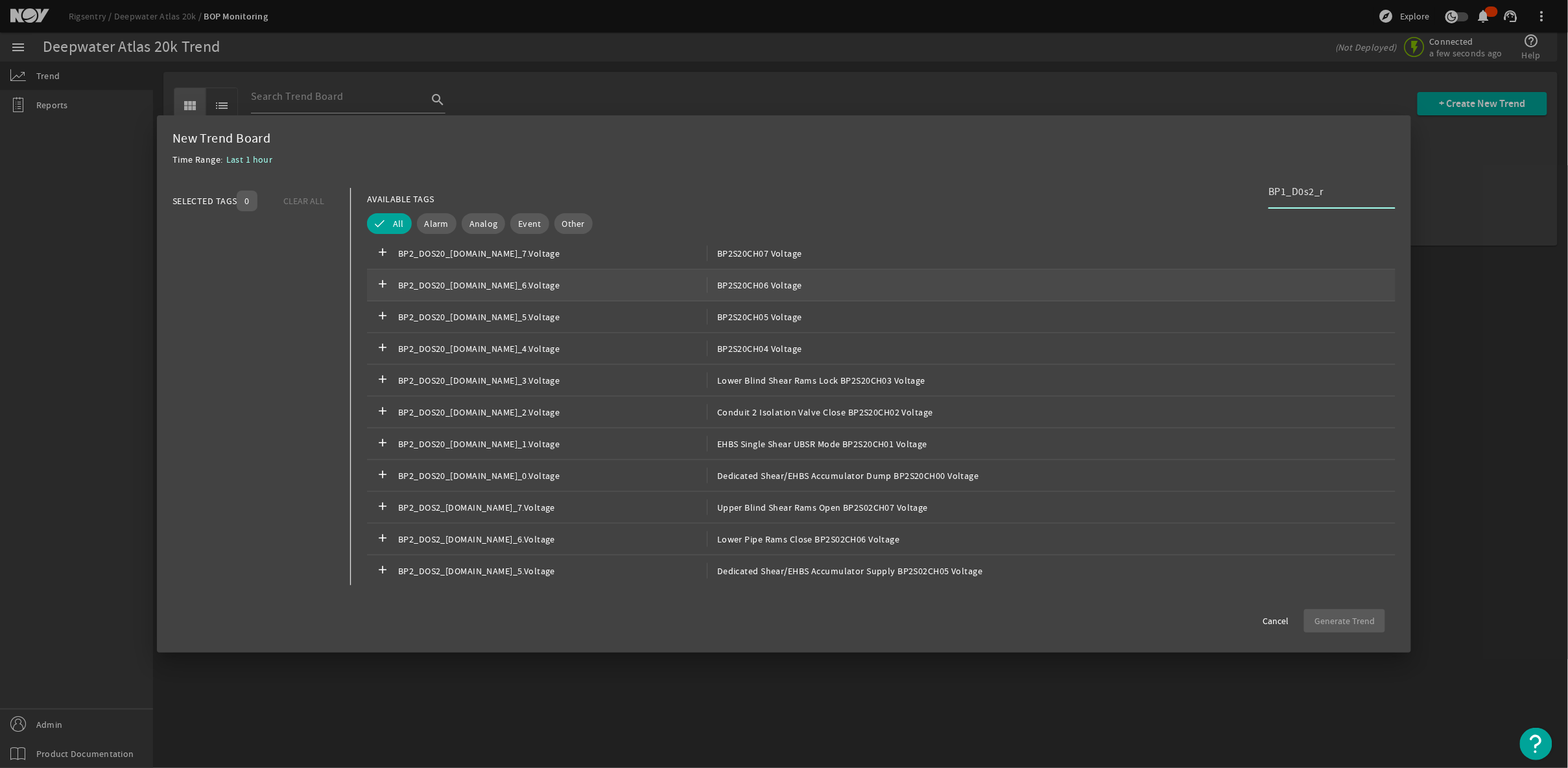
type input "BP1_D0s2_r"
click at [531, 280] on span "BP2_DOS20_[DOMAIN_NAME]_6.Voltage" at bounding box center [553, 285] width 309 height 16
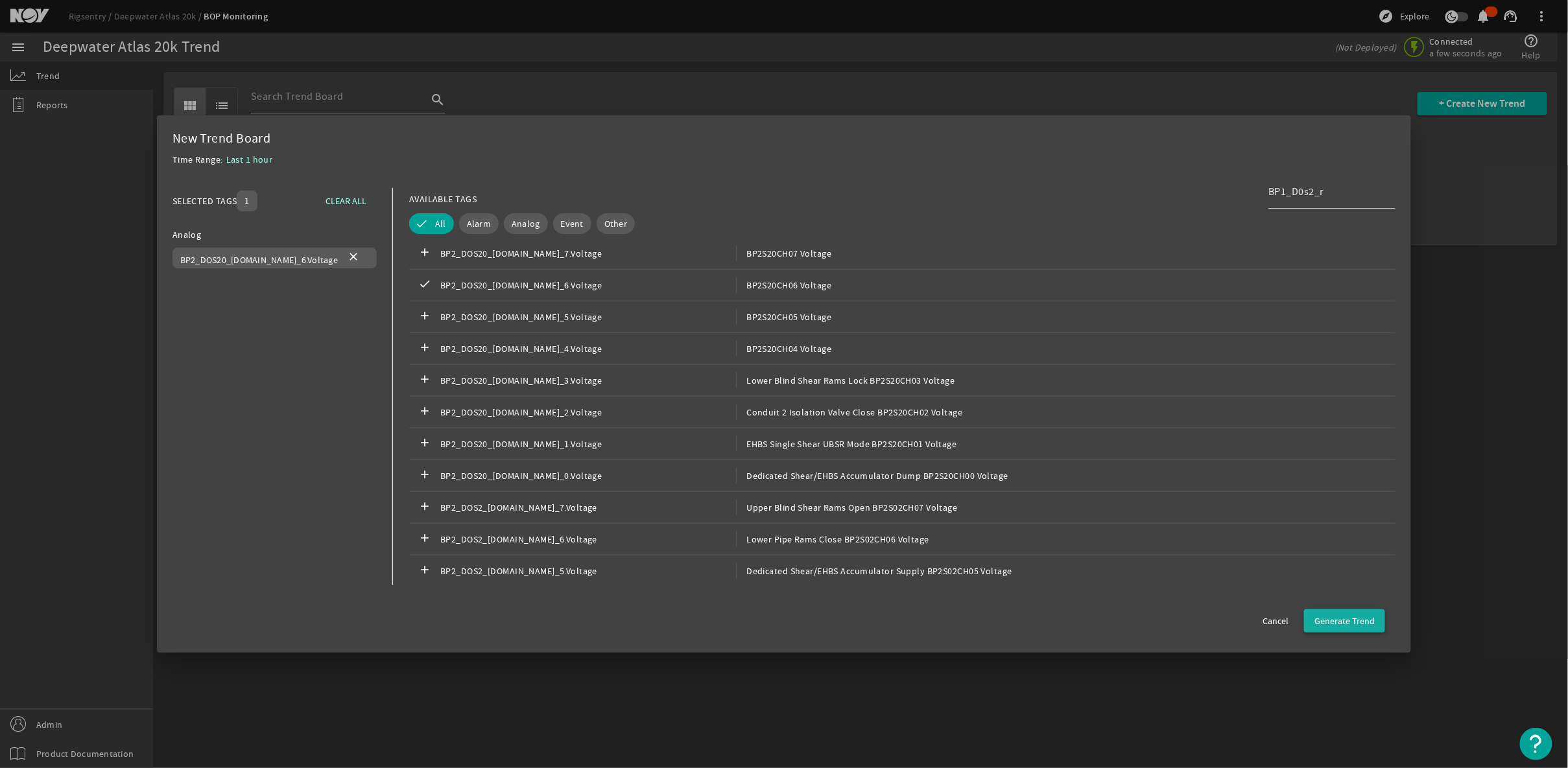
click at [1368, 617] on span "Generate Trend" at bounding box center [1345, 621] width 61 height 13
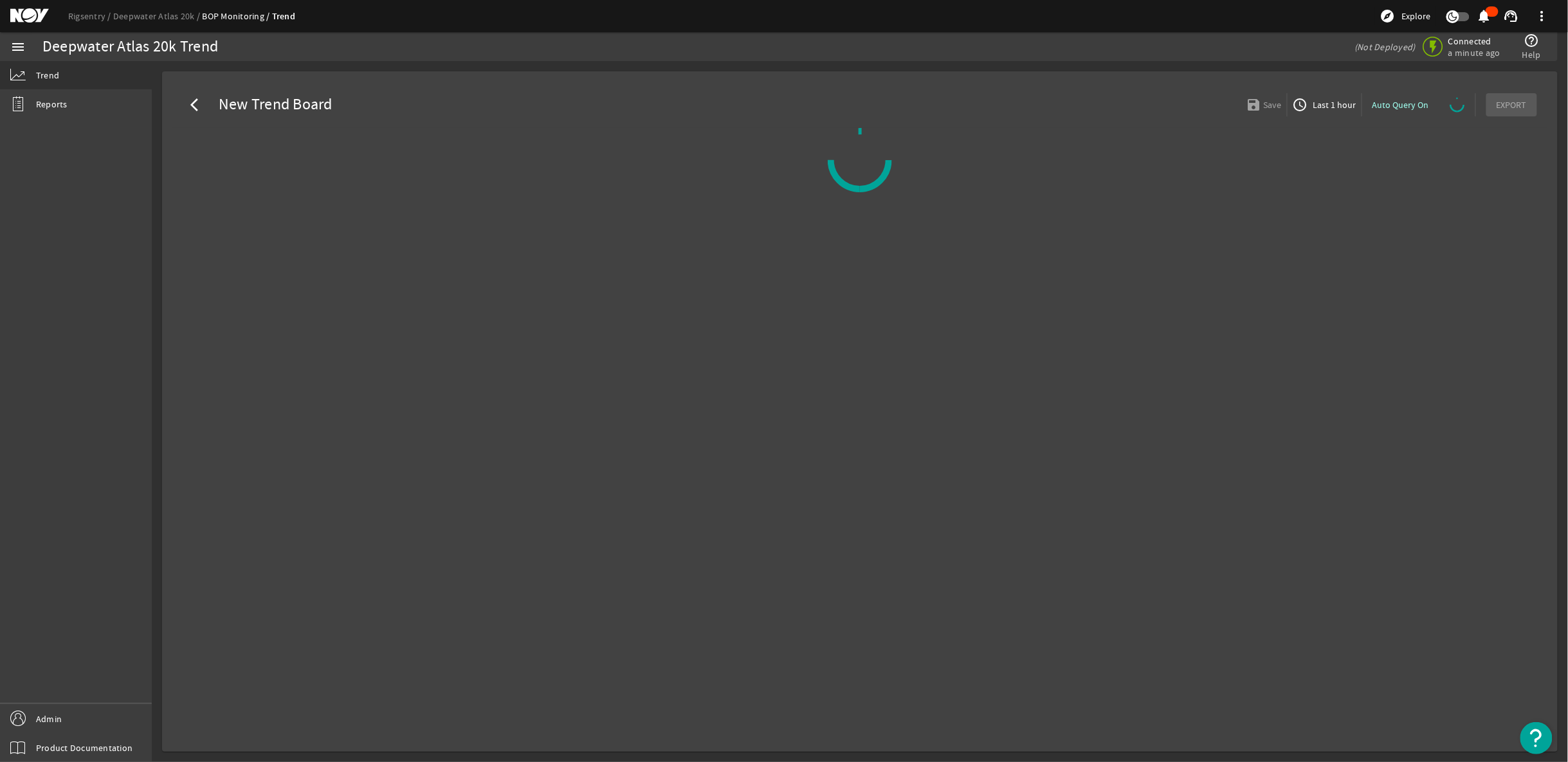
select select "ALL"
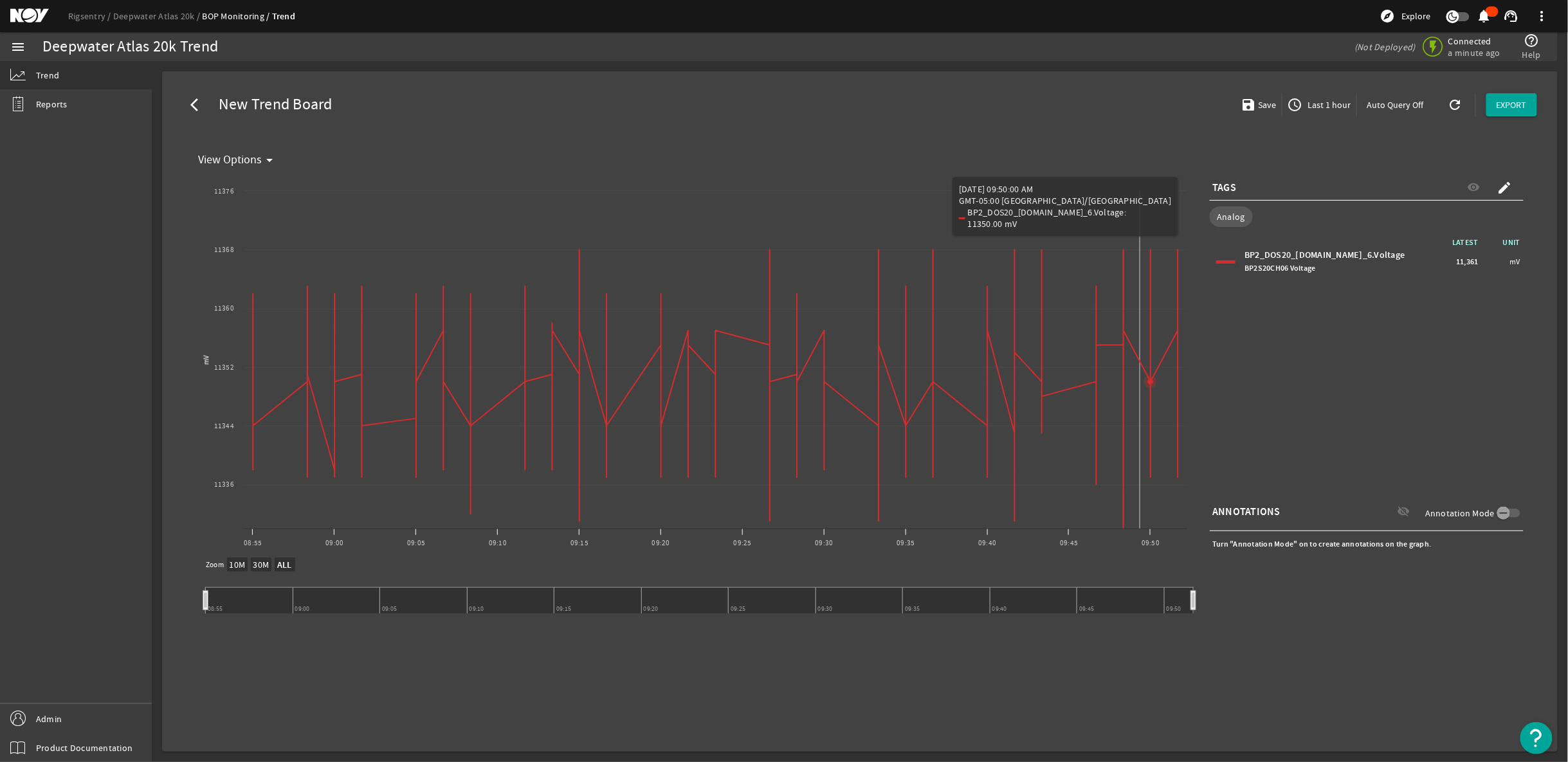
click at [1140, 376] on icon "Chart title" at bounding box center [715, 389] width 925 height 279
click at [1151, 370] on icon "Chart title" at bounding box center [715, 389] width 925 height 279
click at [1338, 106] on span "Last 1 hour" at bounding box center [1328, 105] width 46 height 13
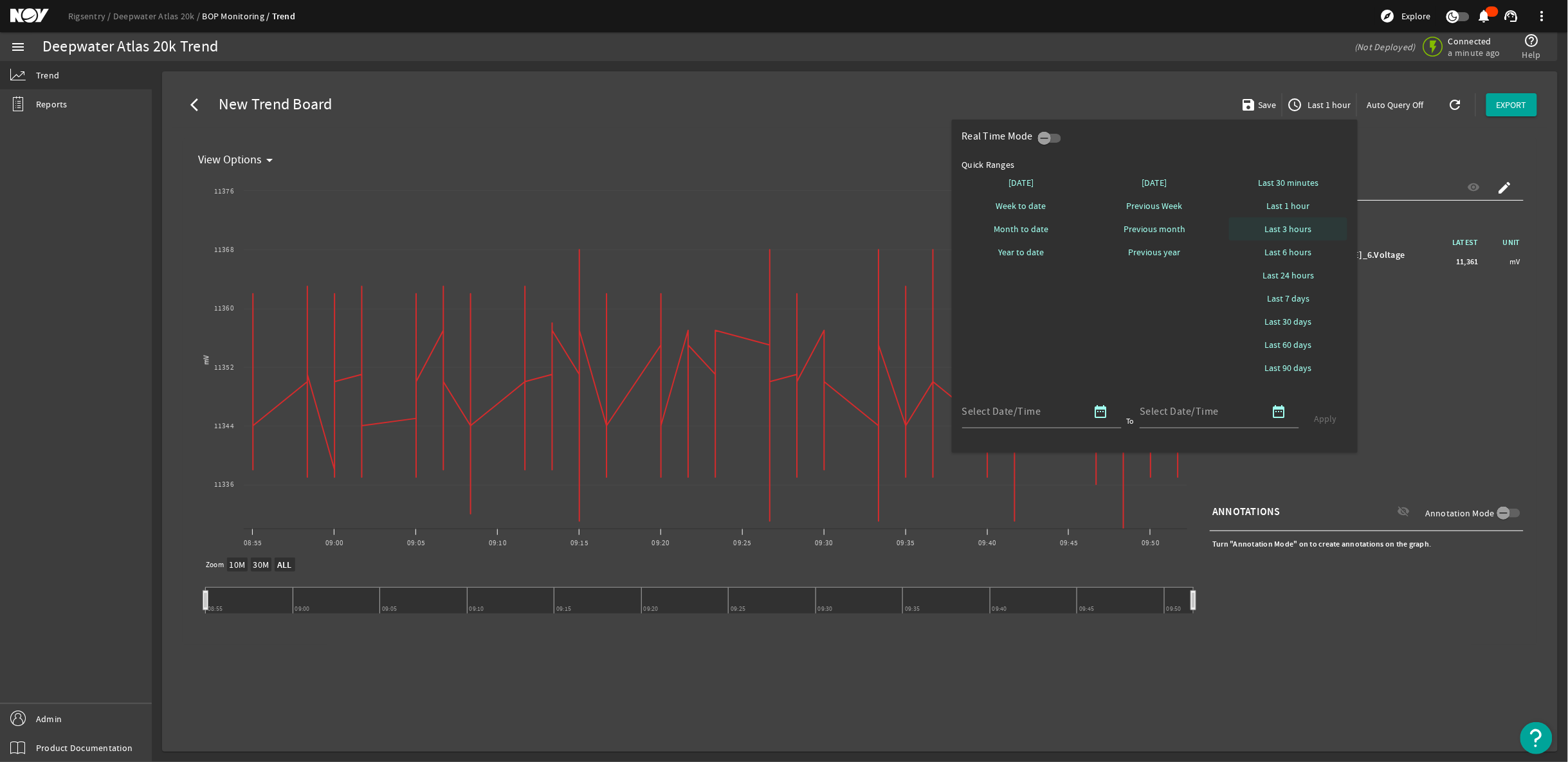
click at [1292, 228] on span "Last 3 hours" at bounding box center [1288, 229] width 47 height 13
select select "10M"
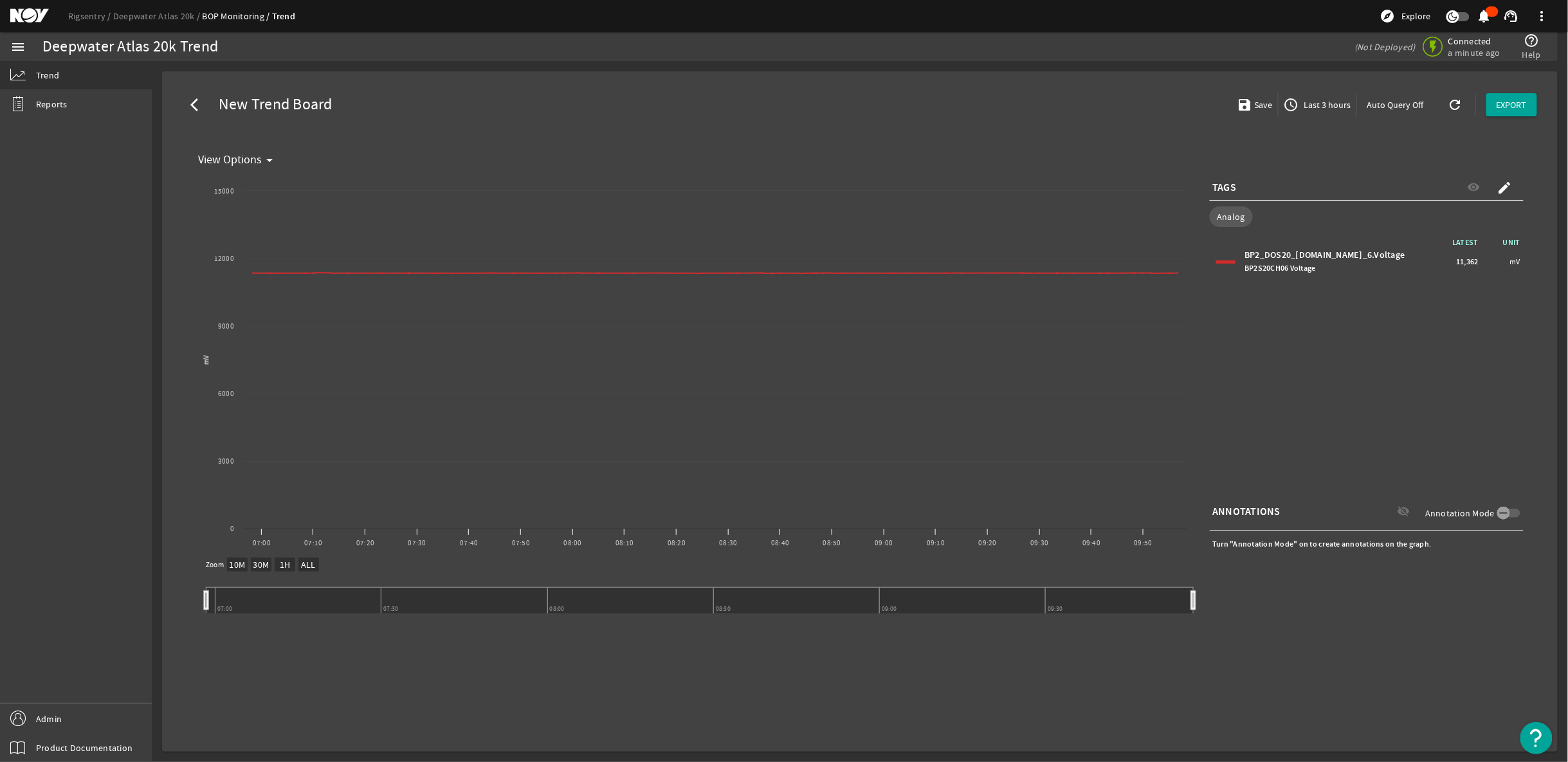
click at [1327, 111] on span "access_time Last 3 hours" at bounding box center [1317, 105] width 68 height 16
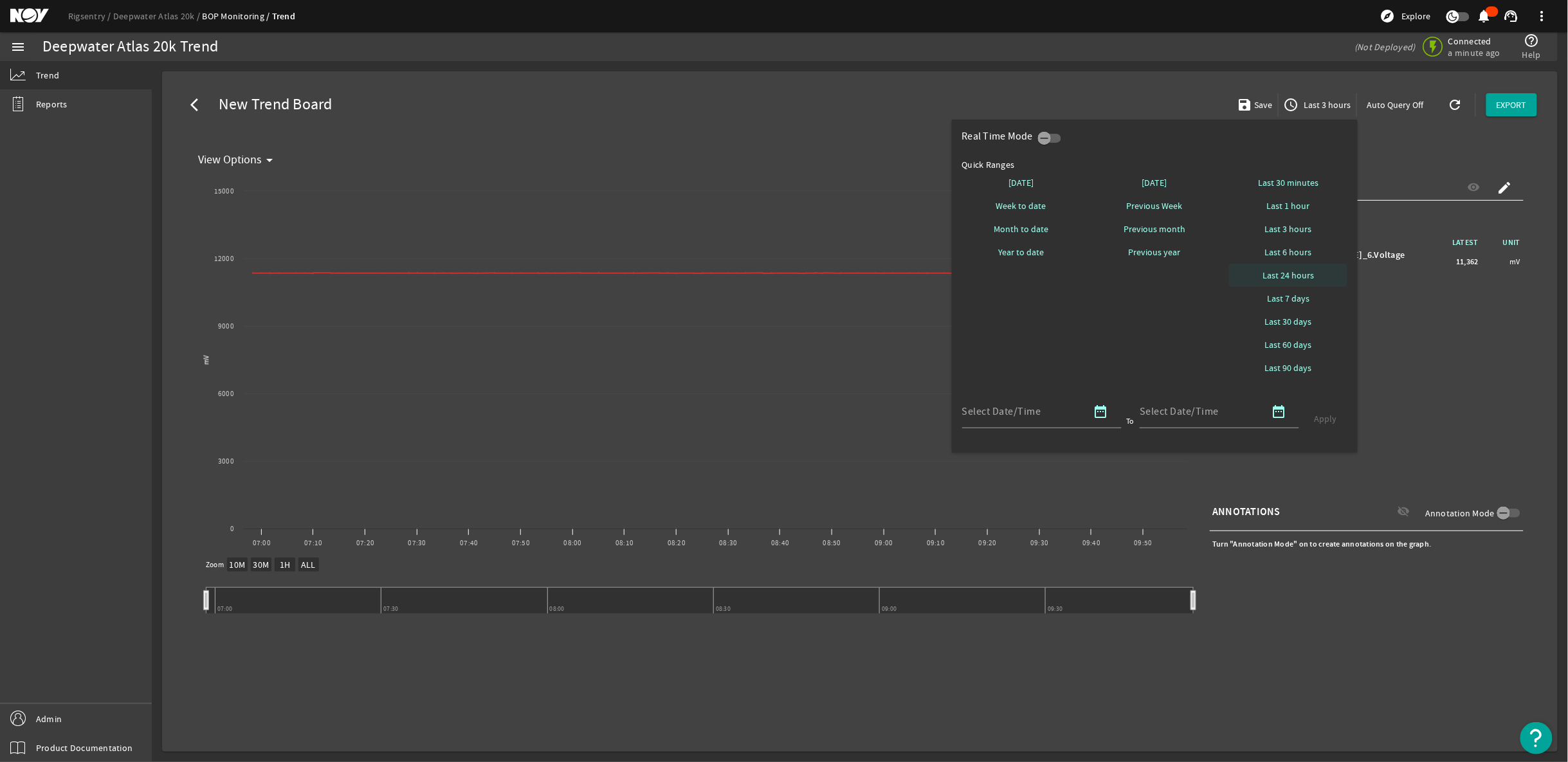
click at [1310, 271] on span "Last 24 hours" at bounding box center [1288, 275] width 51 height 13
select select "10M"
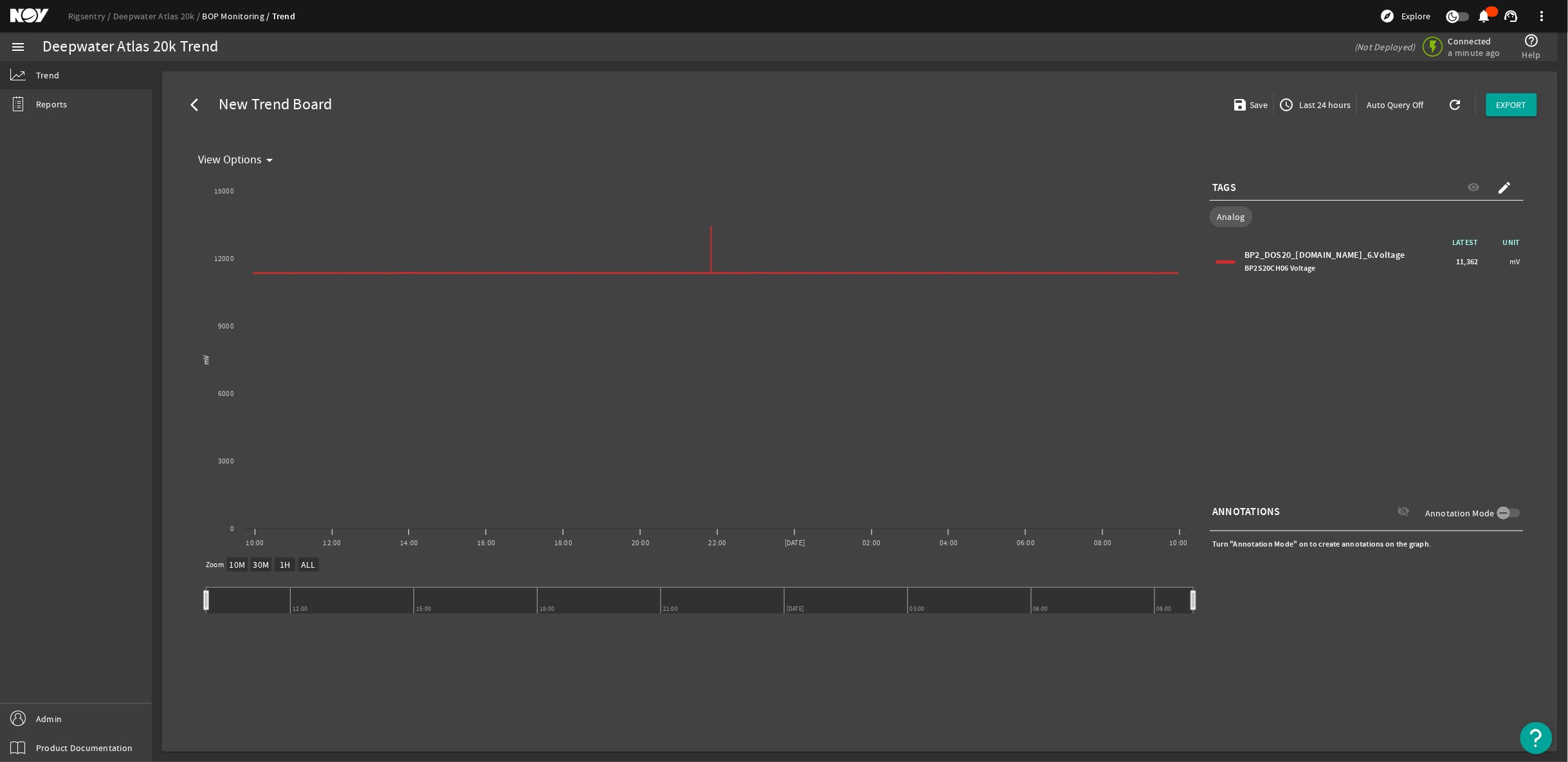
click at [955, 111] on div "arrow_back_ios New Trend Board save Save access_time Last 24 hours Auto Query O…" at bounding box center [860, 105] width 1375 height 46
